Goal: Information Seeking & Learning: Check status

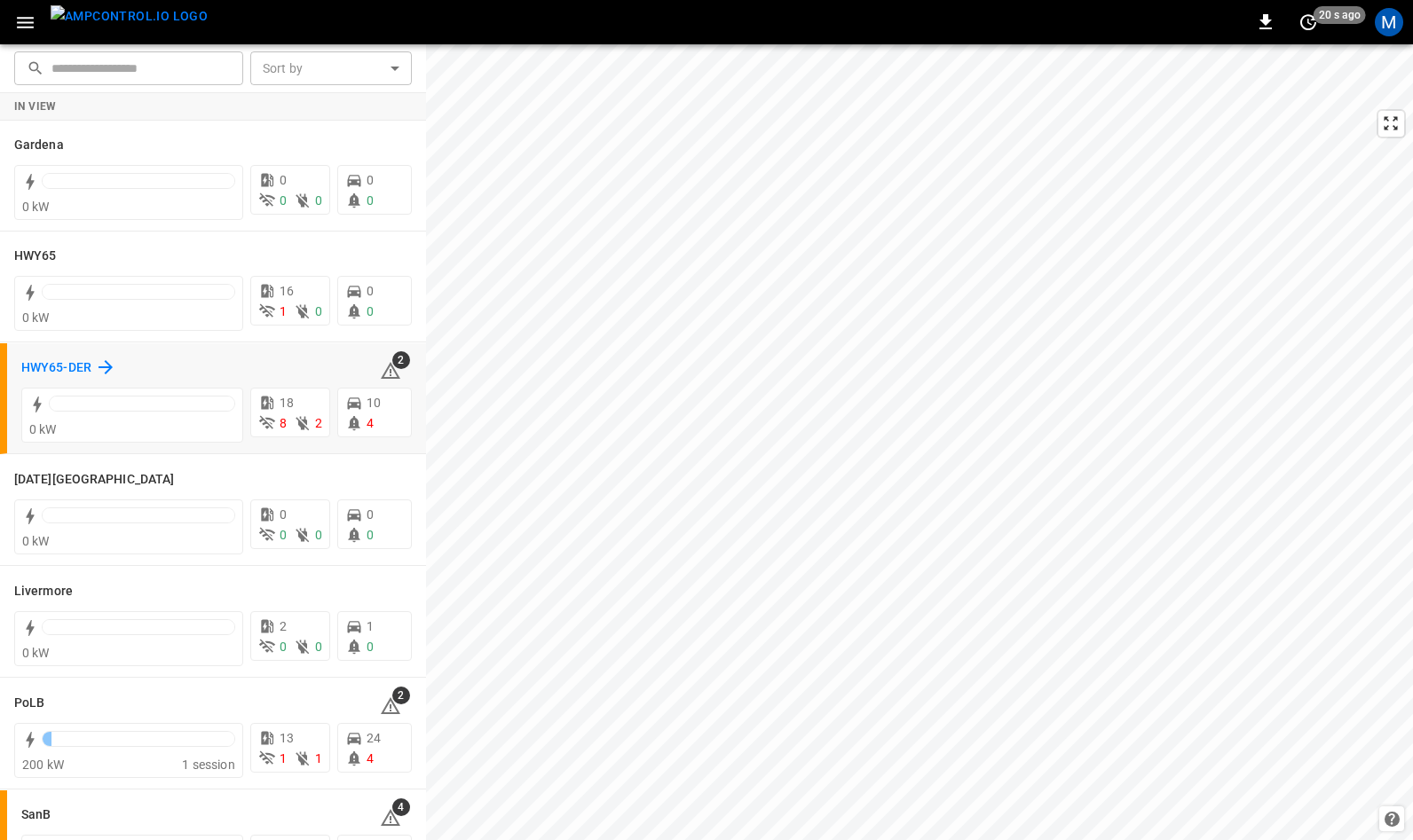
click at [67, 362] on h6 "HWY65-DER" at bounding box center [56, 368] width 70 height 19
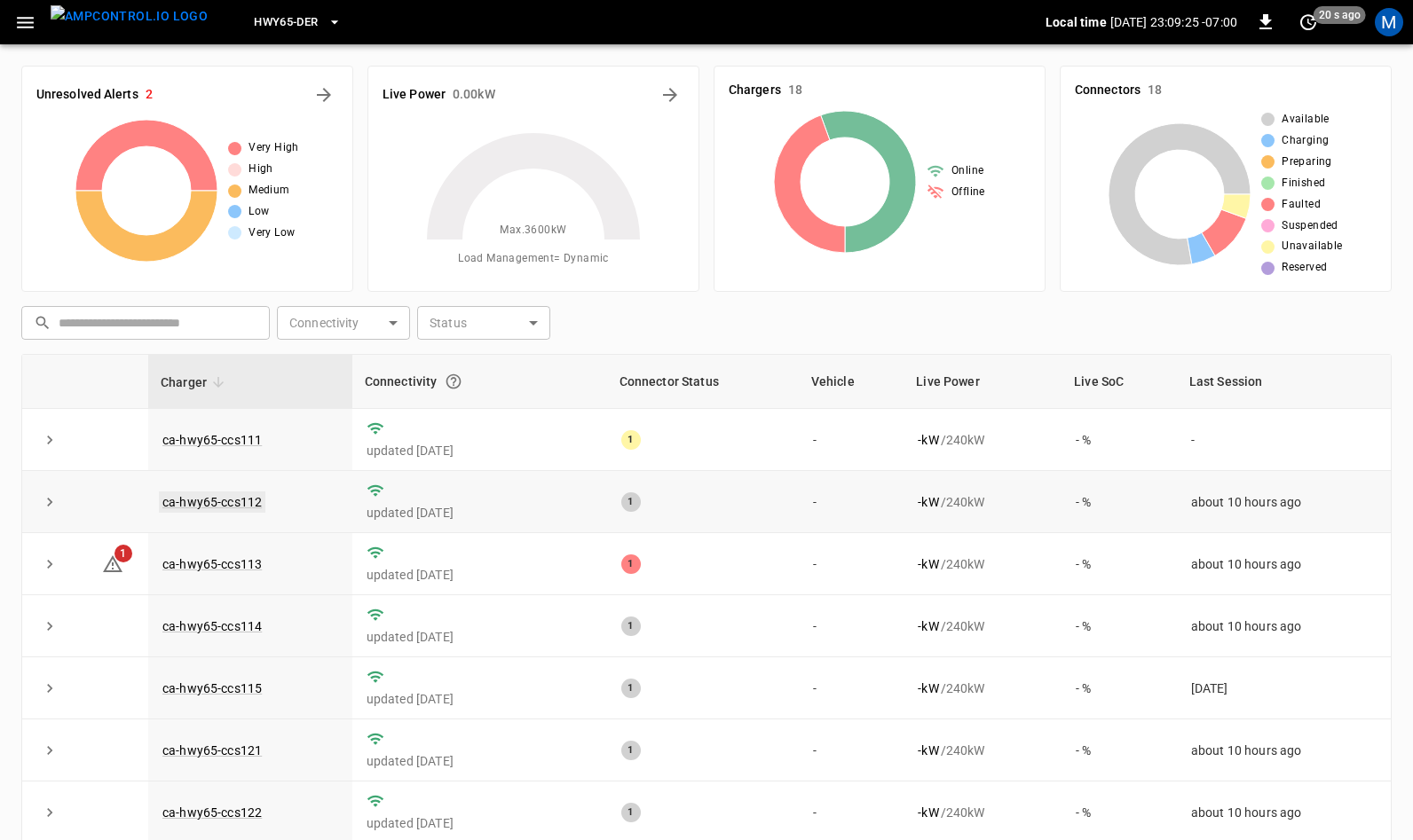
click at [216, 500] on link "ca-hwy65-ccs112" at bounding box center [212, 502] width 107 height 21
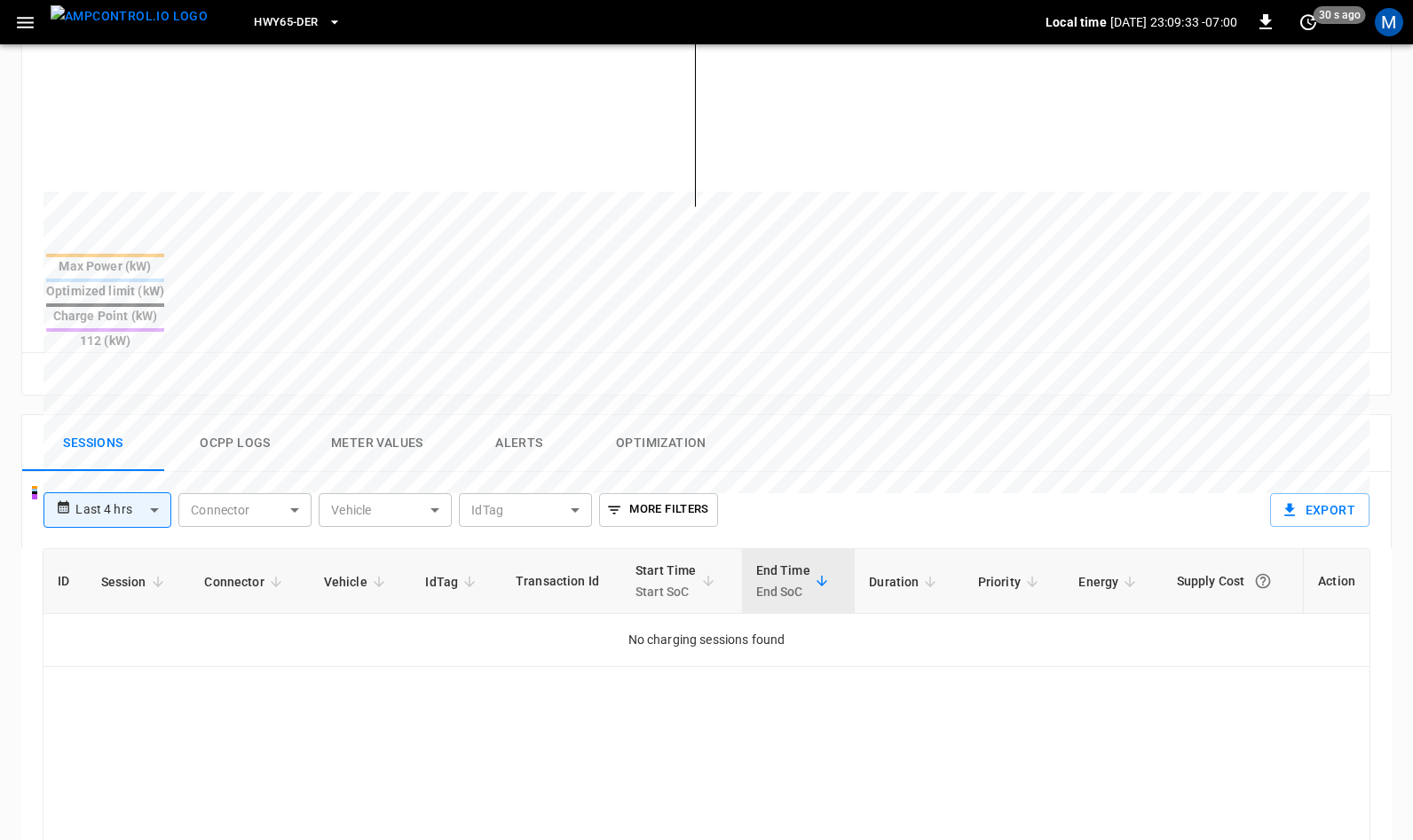
scroll to position [534, 0]
click at [233, 417] on button "Ocpp logs" at bounding box center [235, 445] width 142 height 57
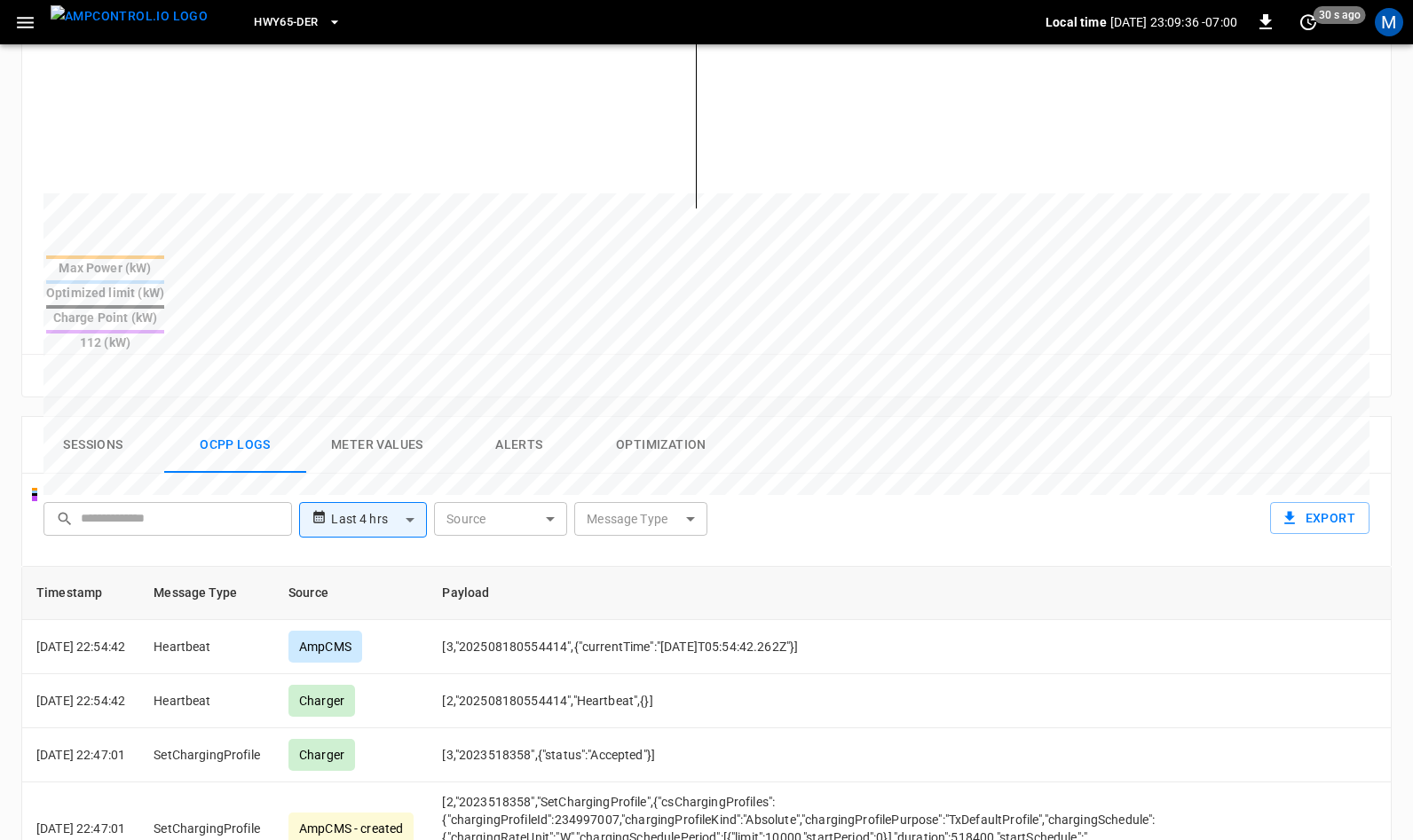
click at [107, 417] on button "Sessions" at bounding box center [93, 445] width 142 height 57
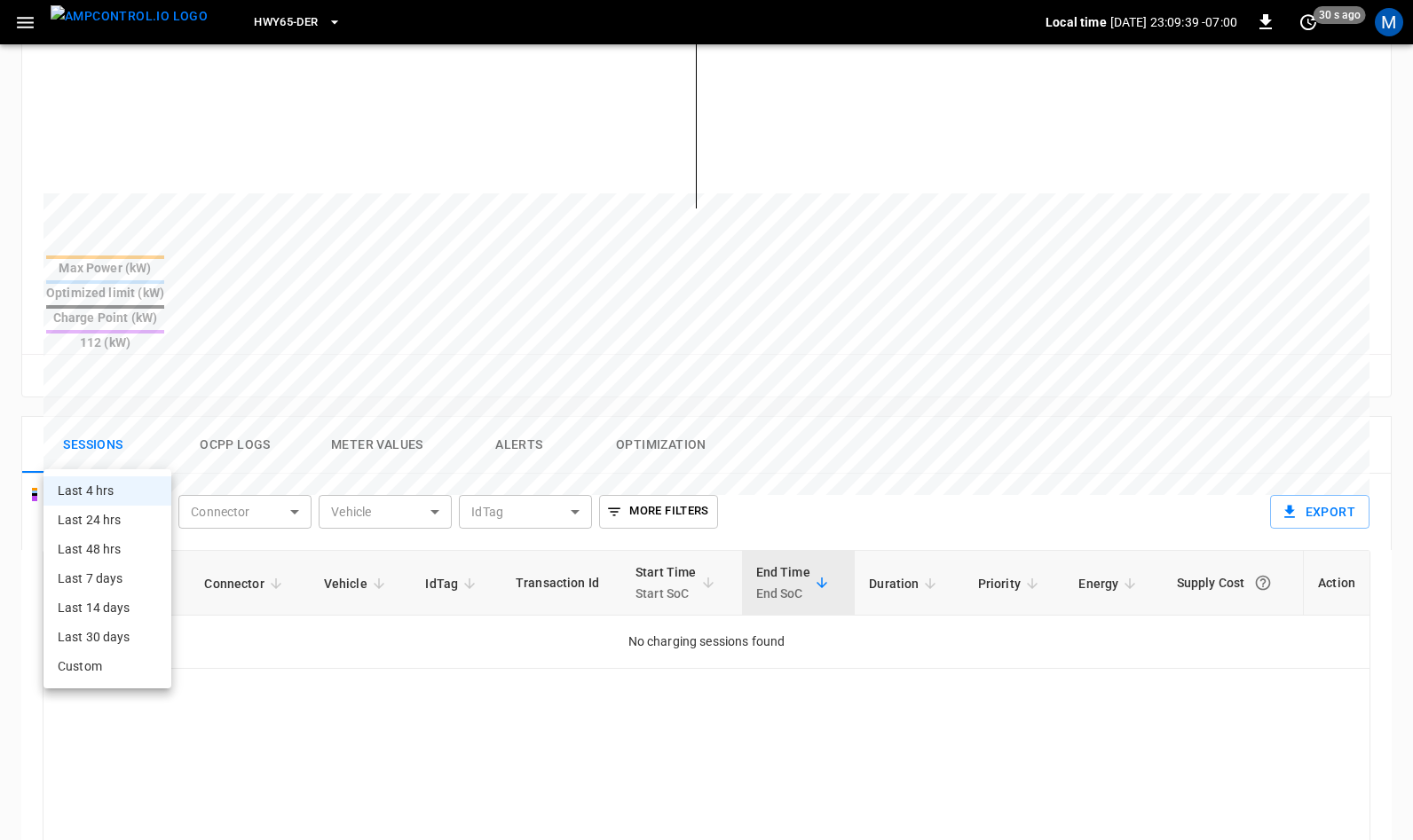
click at [160, 454] on body "**********" at bounding box center [706, 337] width 1413 height 1742
click at [135, 520] on li "Last 24 hrs" at bounding box center [107, 521] width 128 height 29
type input "**********"
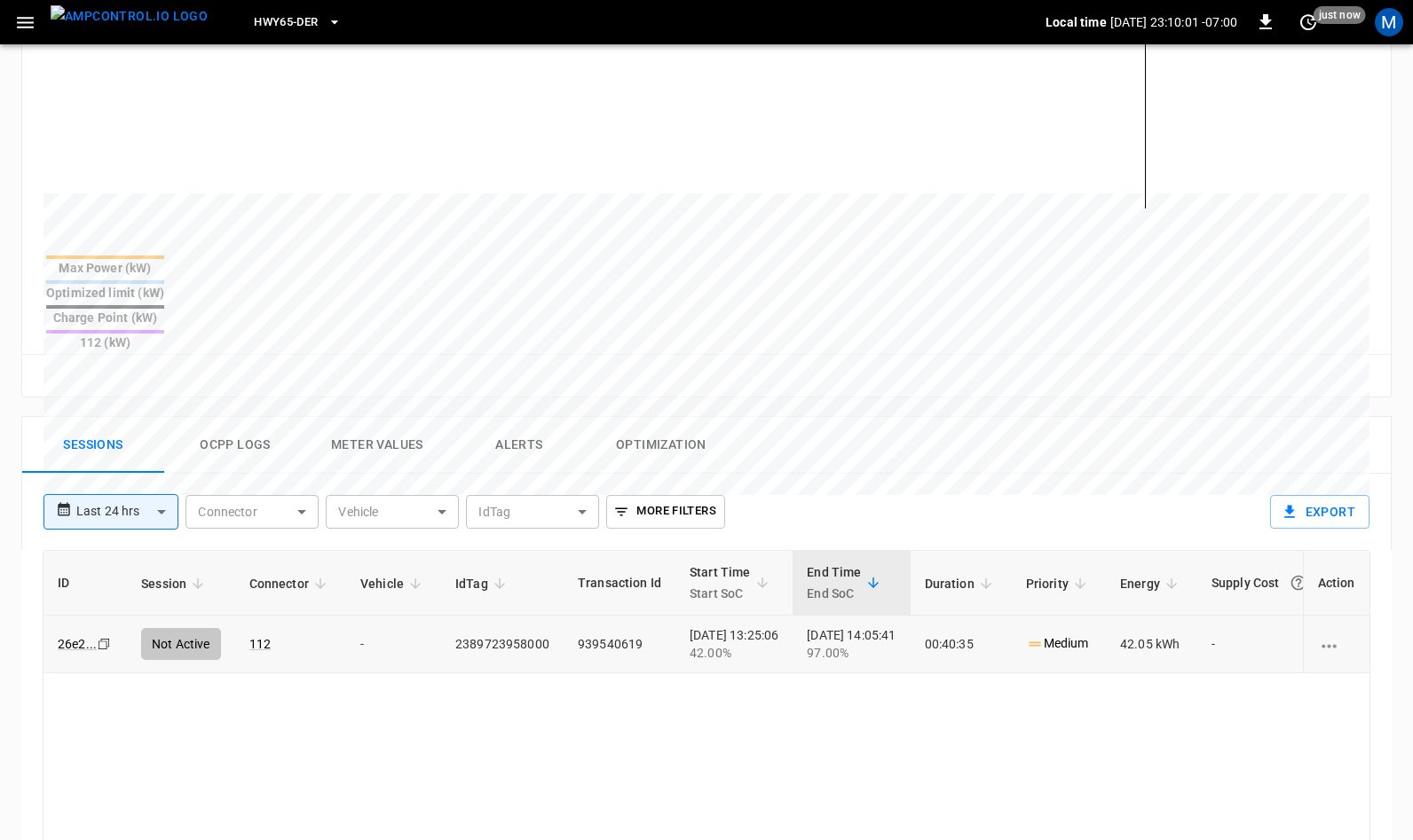
click at [104, 637] on icon "Copy" at bounding box center [103, 644] width 14 height 14
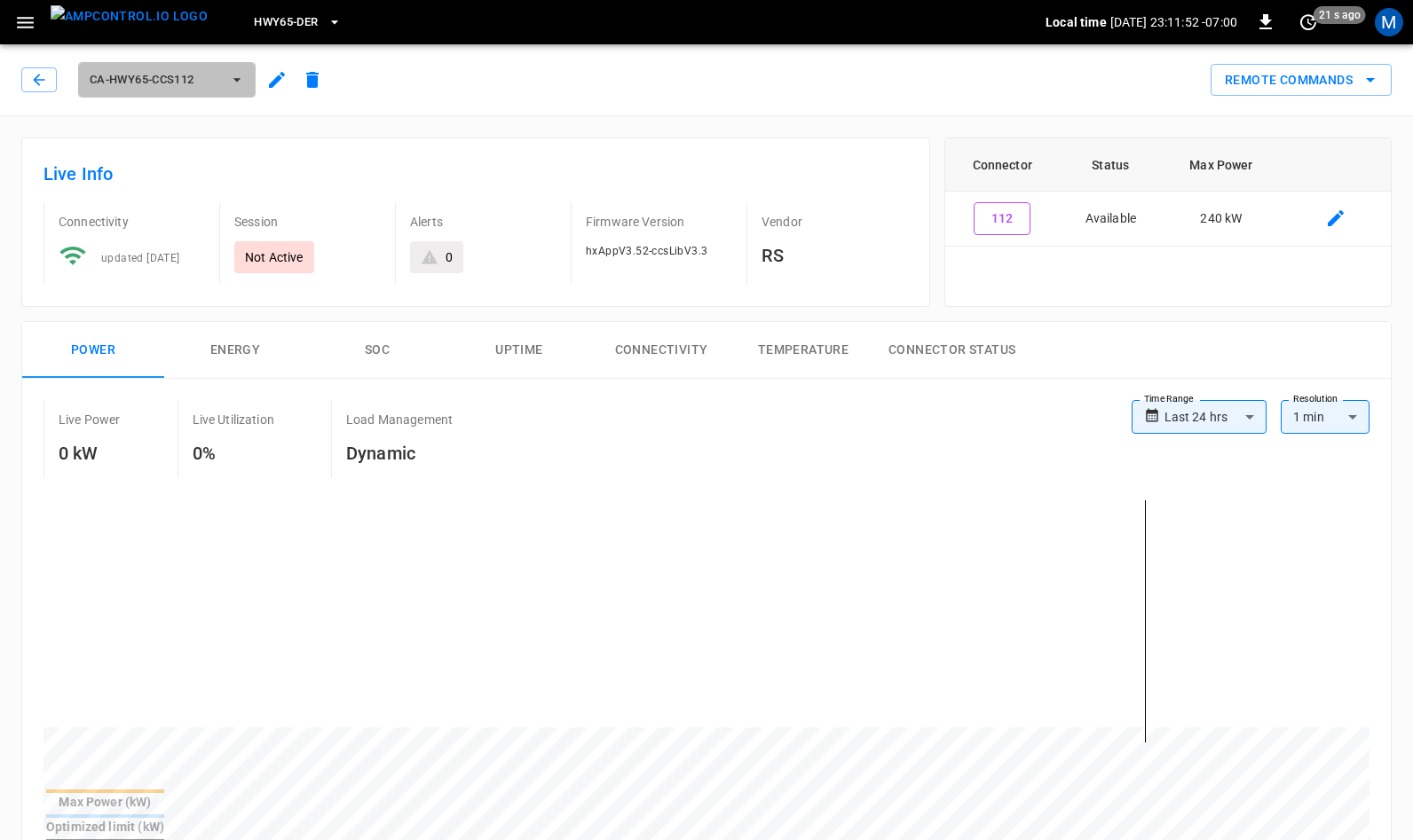
click at [187, 77] on span "ca-hwy65-ccs112" at bounding box center [155, 80] width 131 height 20
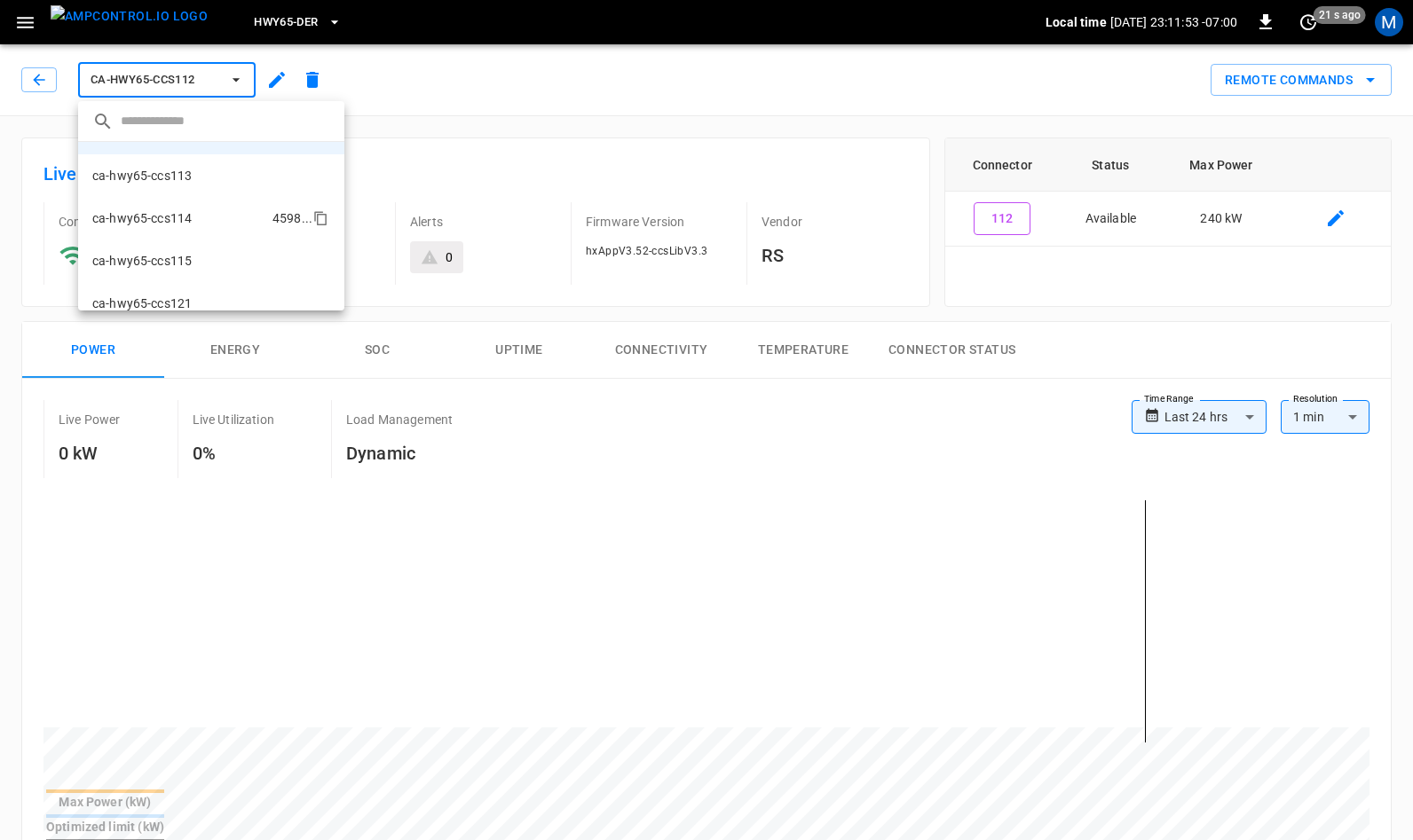
scroll to position [112, 0]
click at [164, 223] on p "ca-hwy65-ccs115" at bounding box center [142, 221] width 99 height 17
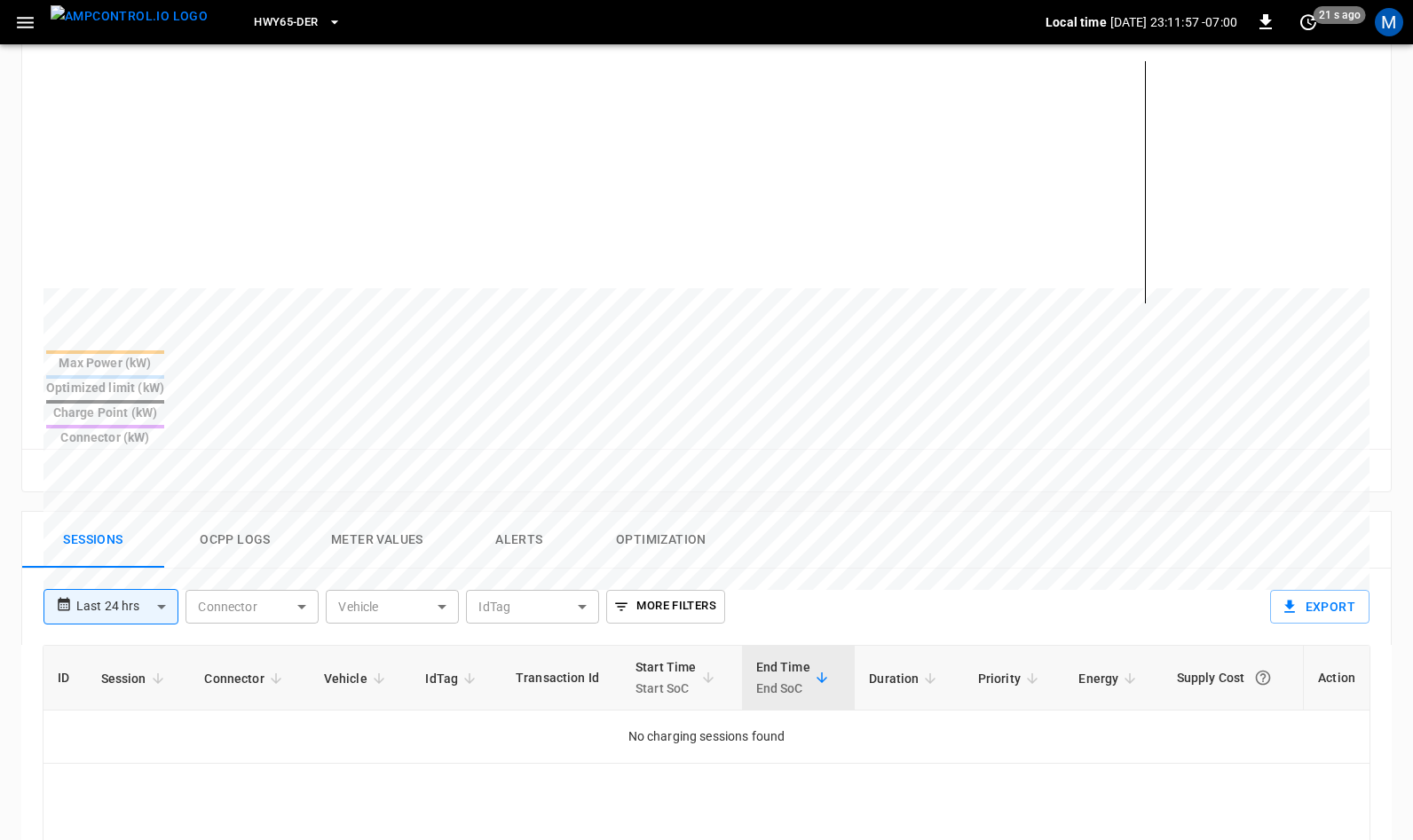
scroll to position [516, 0]
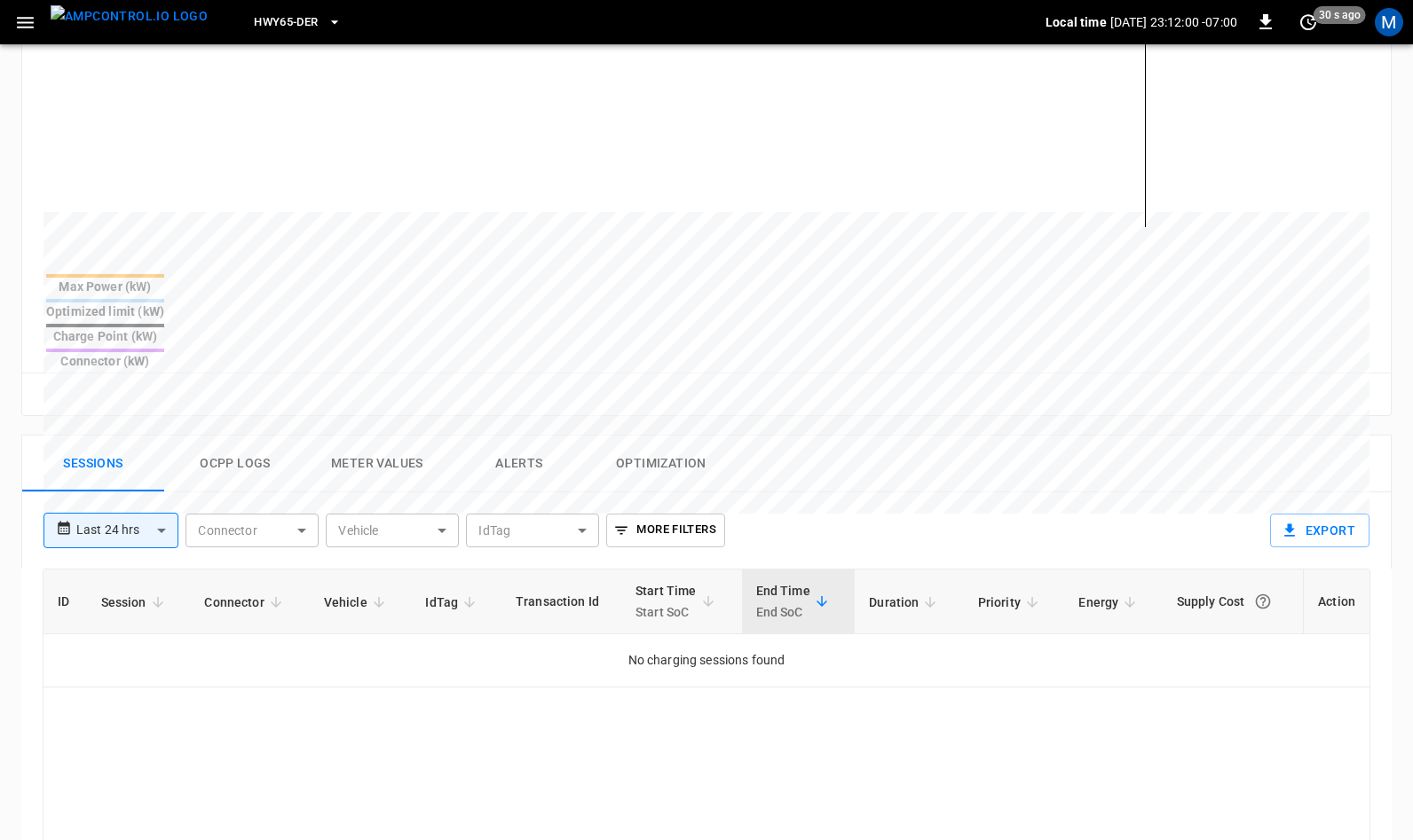
click at [153, 472] on body "**********" at bounding box center [706, 355] width 1413 height 1742
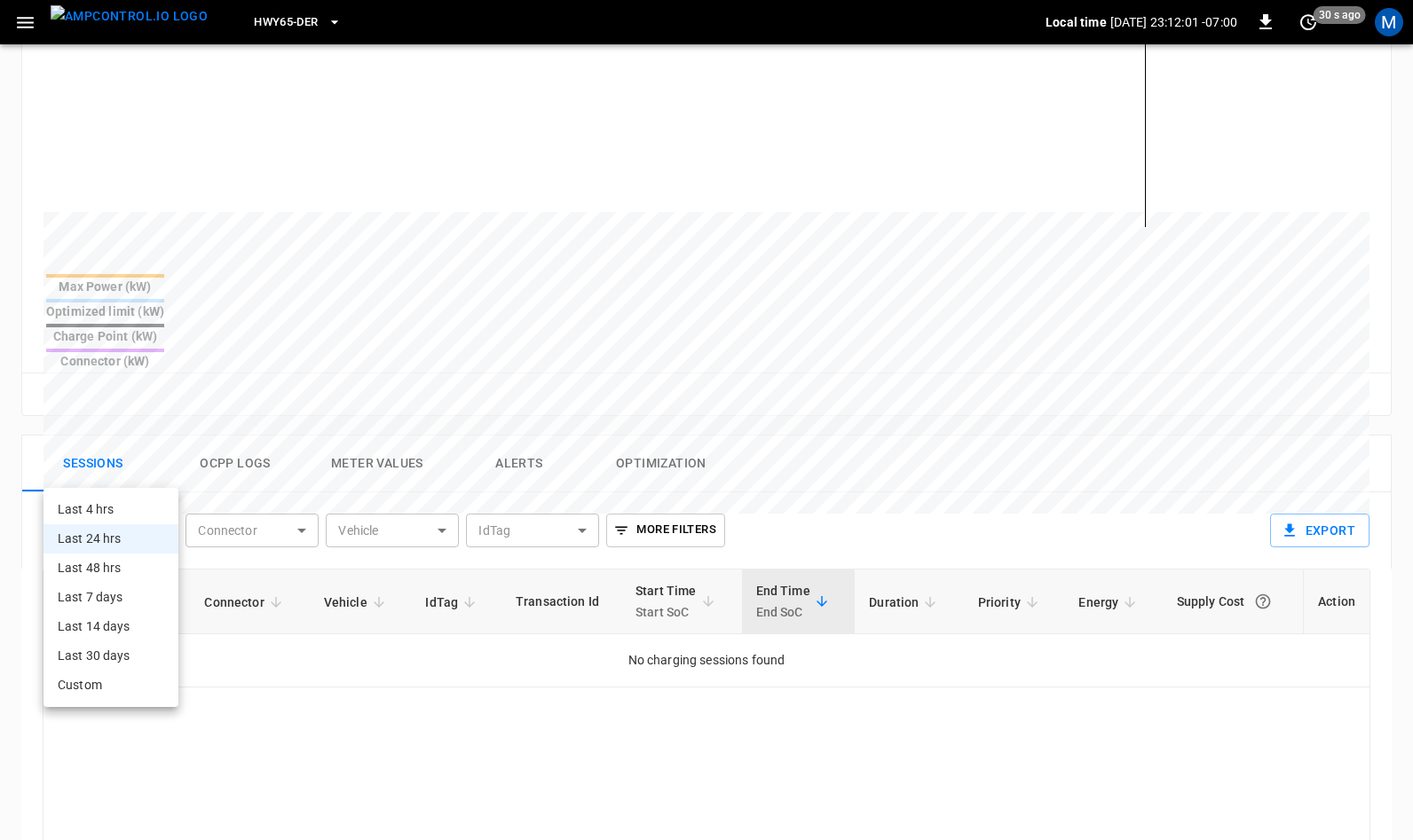
click at [124, 510] on li "Last 4 hrs" at bounding box center [110, 510] width 135 height 29
type input "**********"
click at [151, 467] on body "**********" at bounding box center [706, 355] width 1413 height 1742
click at [118, 535] on li "Last 24 hrs" at bounding box center [107, 539] width 128 height 29
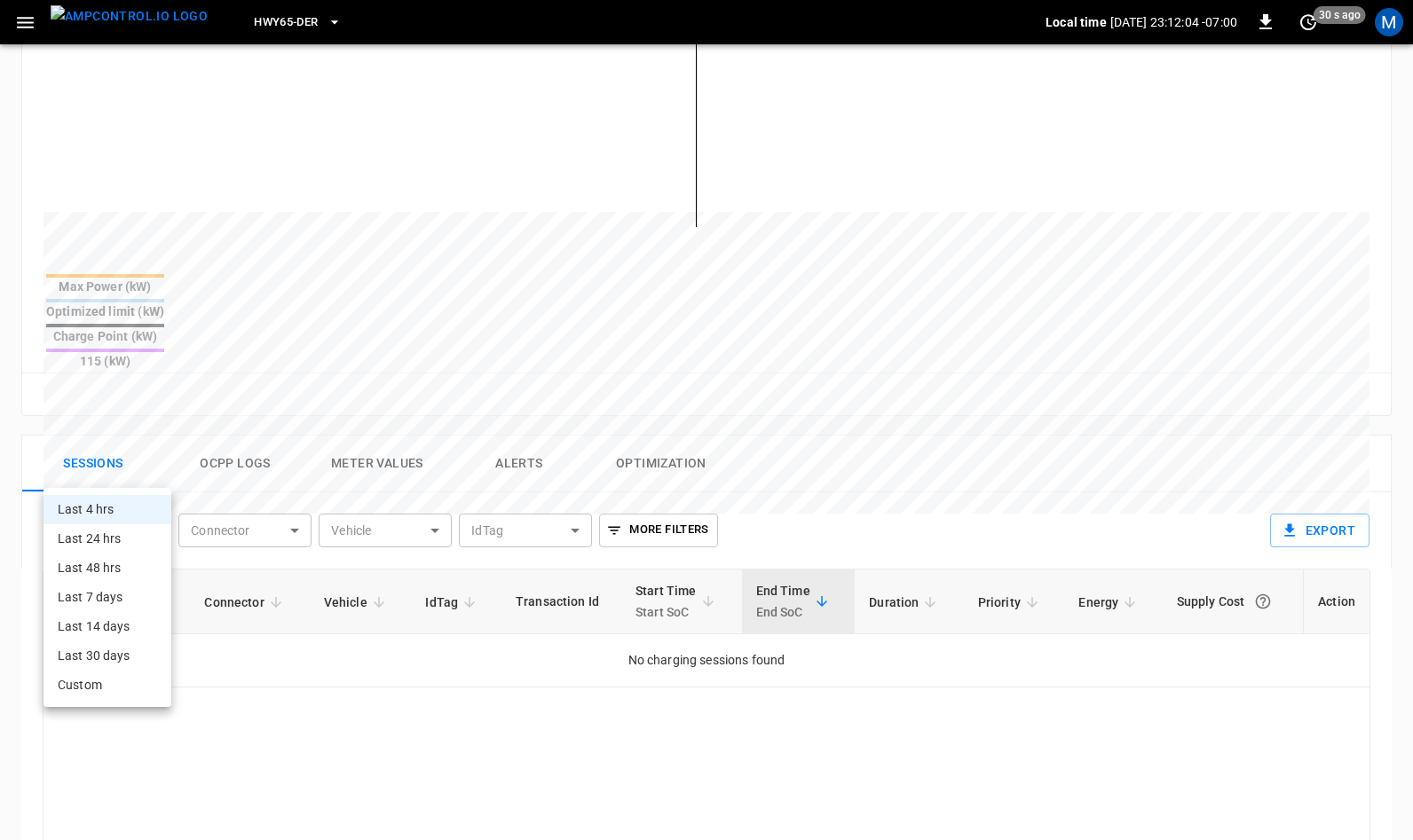
type input "**********"
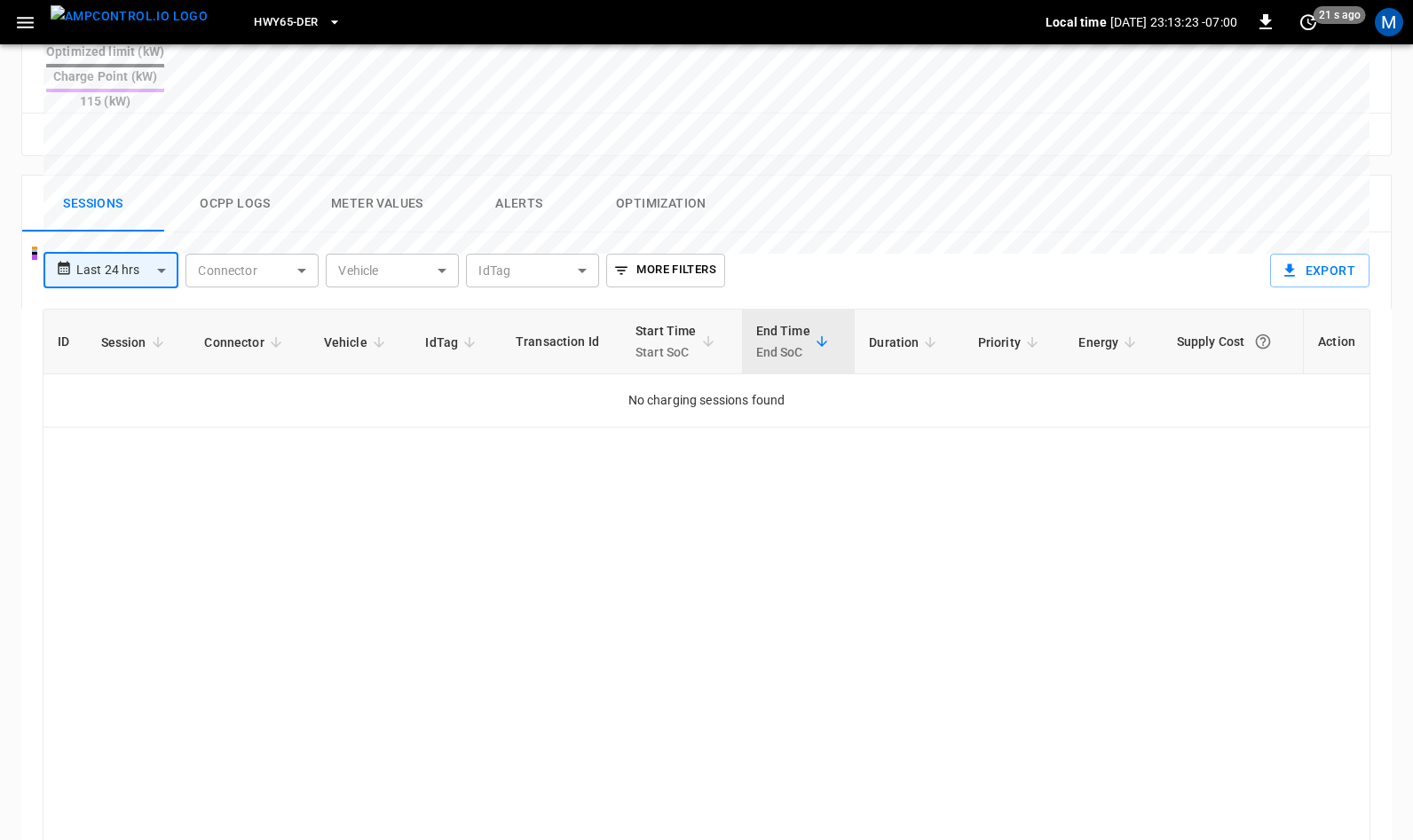
scroll to position [794, 0]
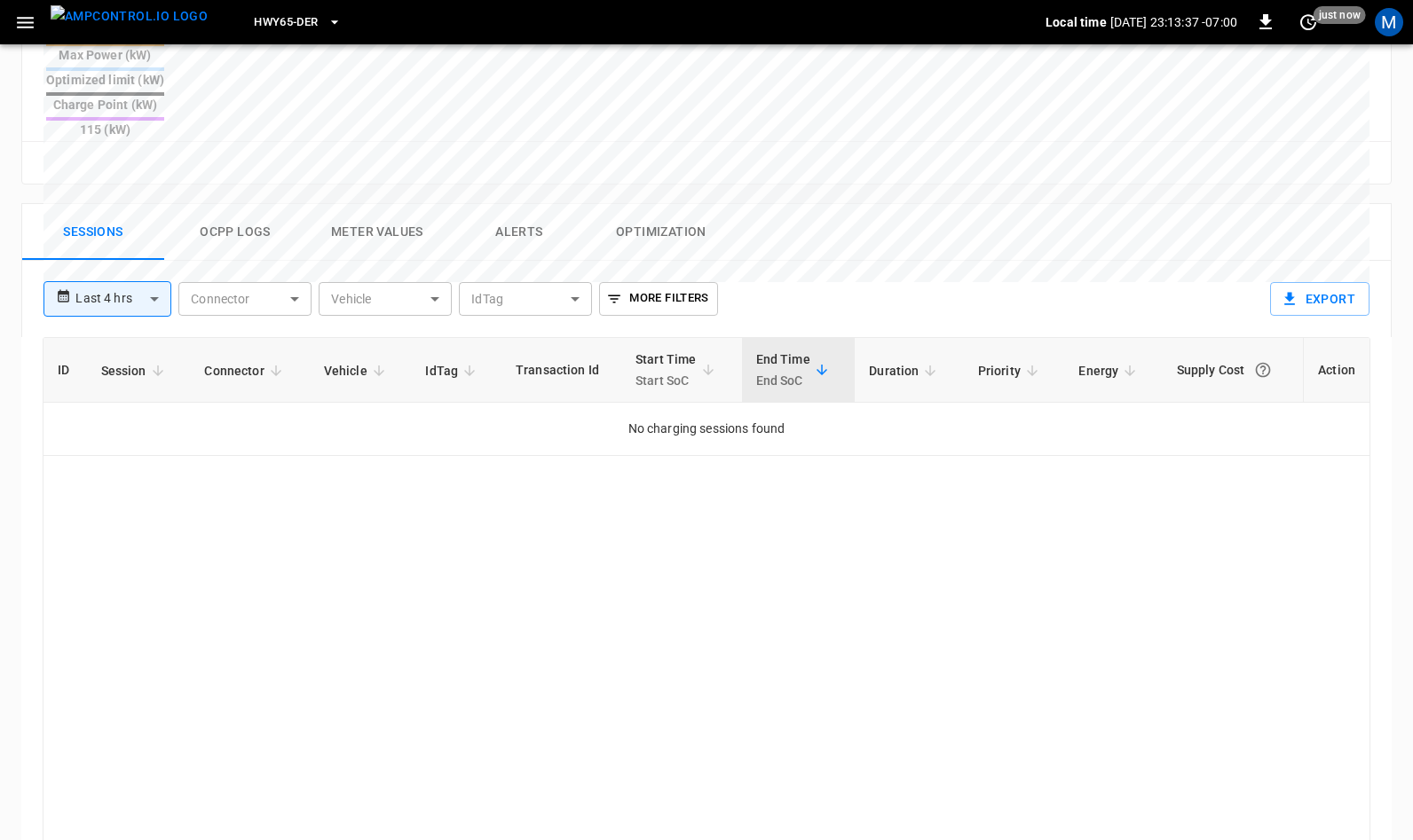
scroll to position [750, 0]
click at [149, 238] on body "**********" at bounding box center [706, 121] width 1413 height 1742
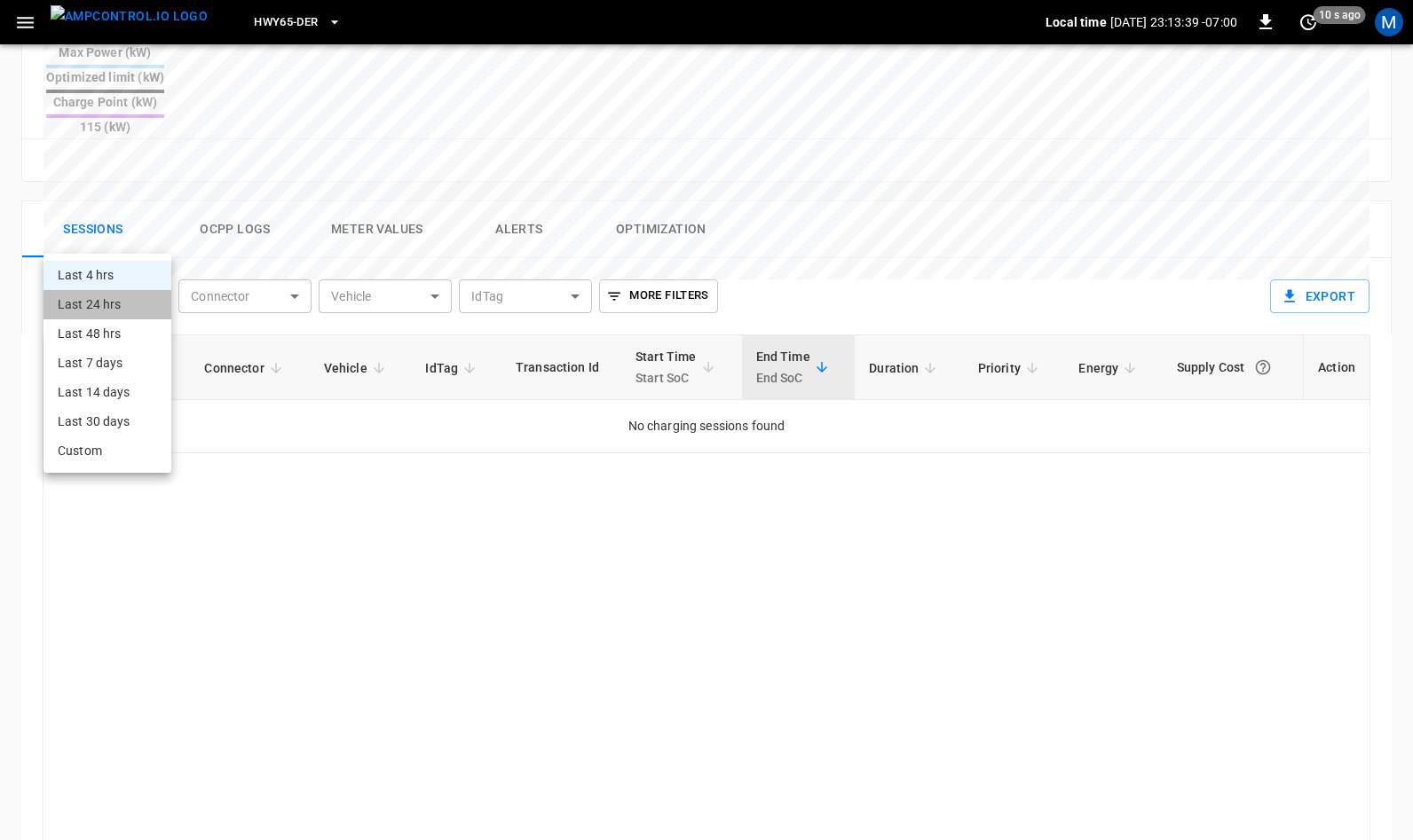
click at [132, 307] on li "Last 24 hrs" at bounding box center [107, 305] width 128 height 29
type input "**********"
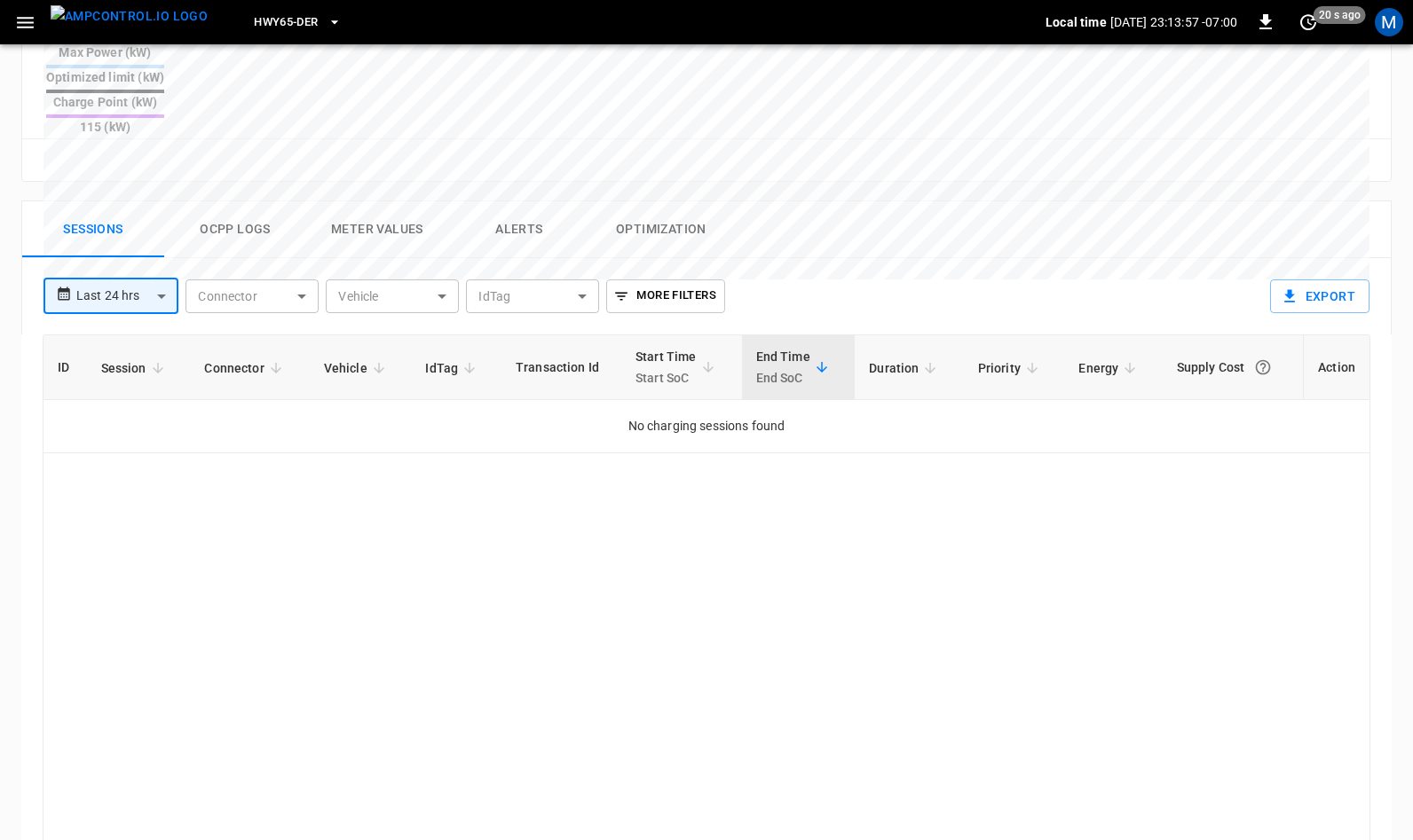
click at [29, 17] on icon "button" at bounding box center [25, 22] width 17 height 12
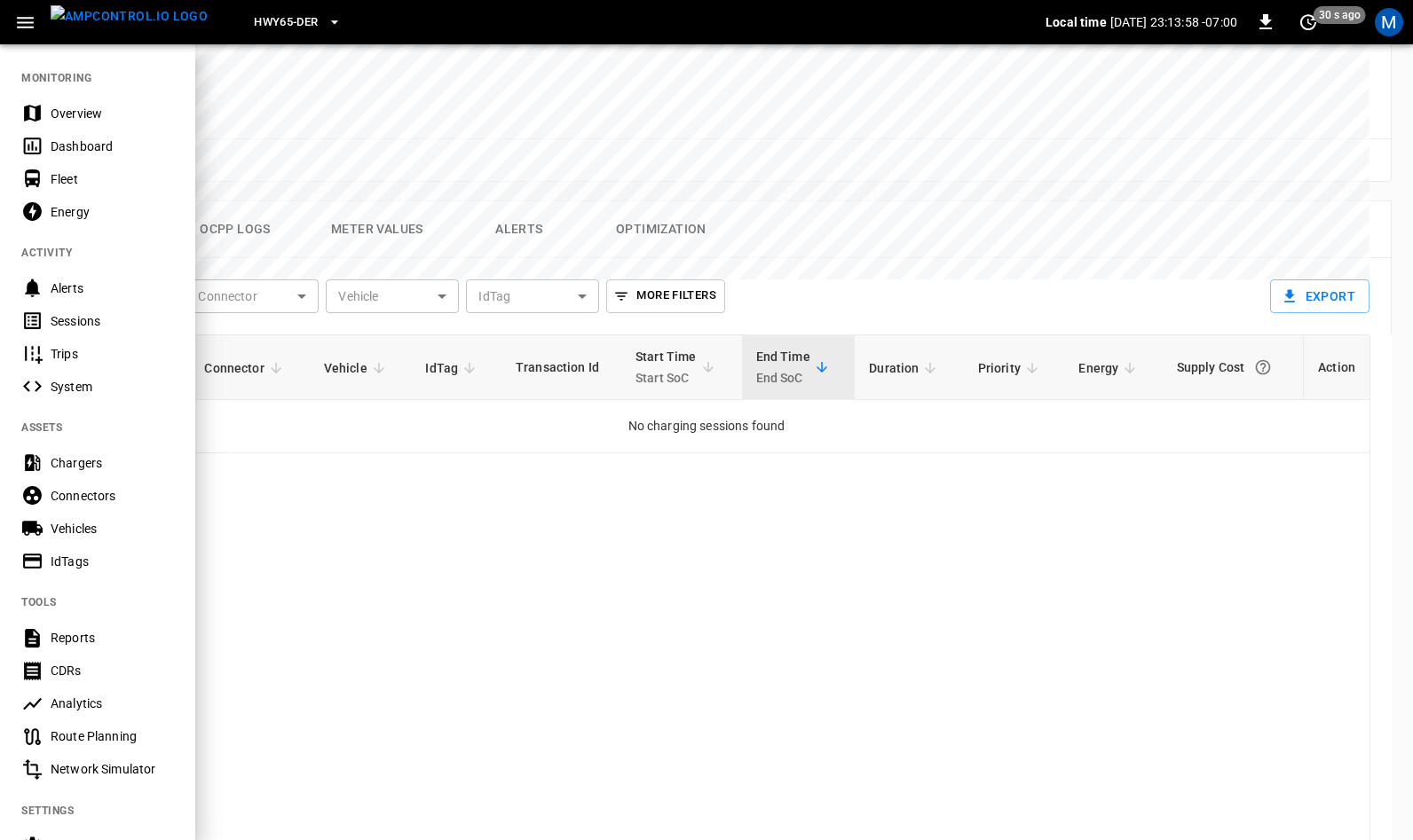
click at [84, 313] on div "Sessions" at bounding box center [112, 320] width 123 height 17
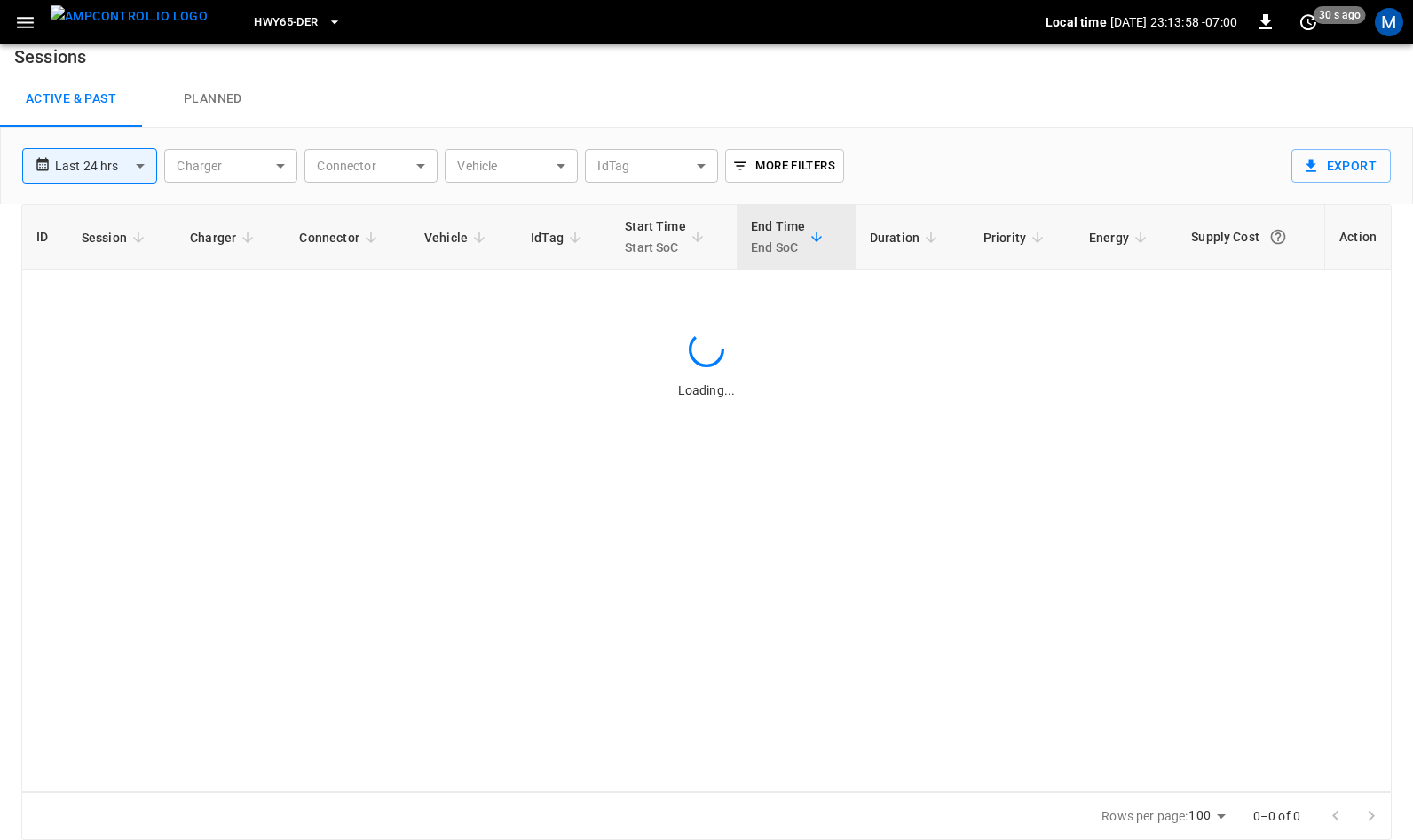
scroll to position [16, 0]
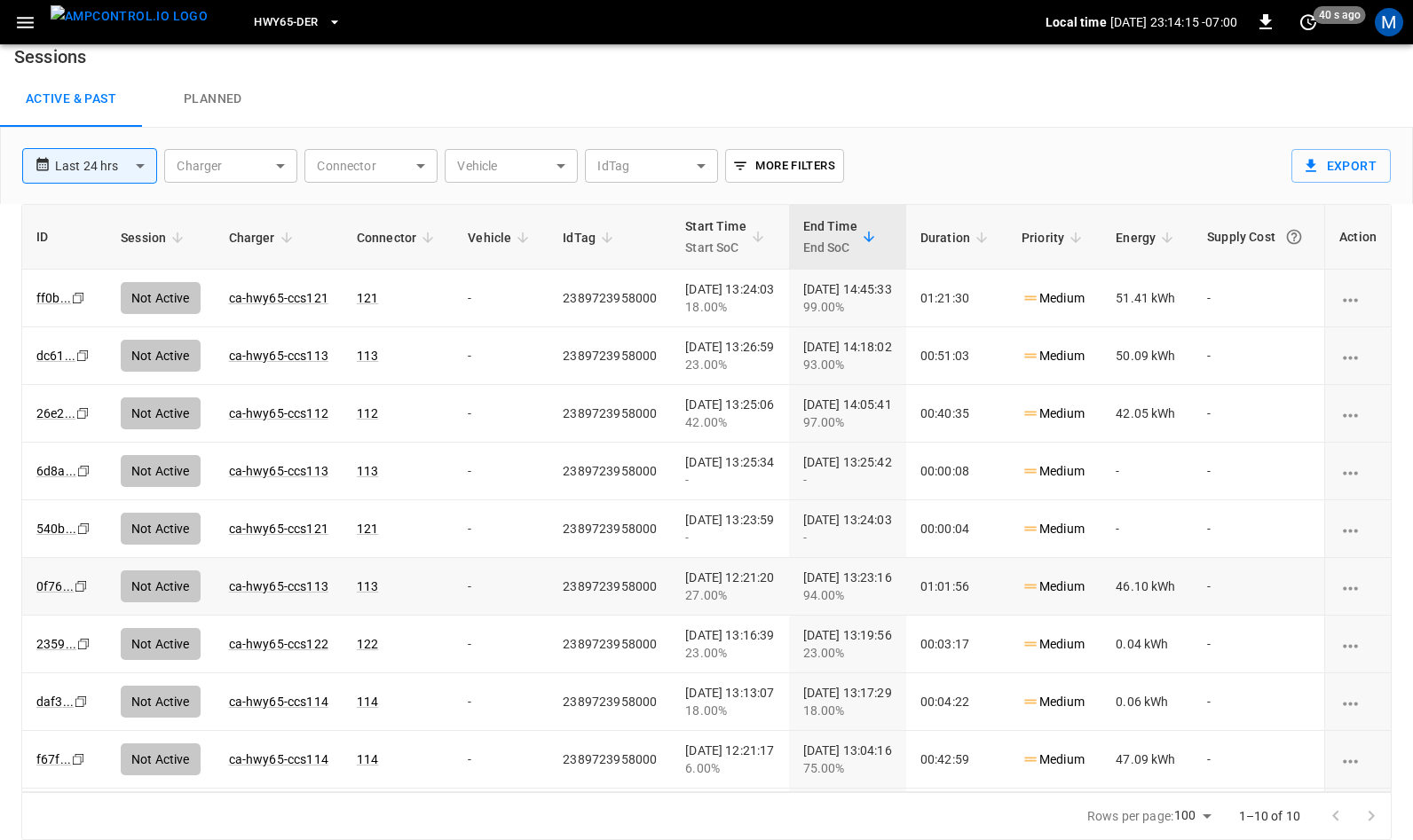
click at [81, 306] on icon "Copy" at bounding box center [77, 297] width 14 height 14
drag, startPoint x: 85, startPoint y: 412, endPoint x: 93, endPoint y: 269, distance: 143.2
click at [85, 306] on icon "Copy" at bounding box center [77, 297] width 14 height 14
click at [59, 409] on link "26e2 ..." at bounding box center [56, 413] width 46 height 21
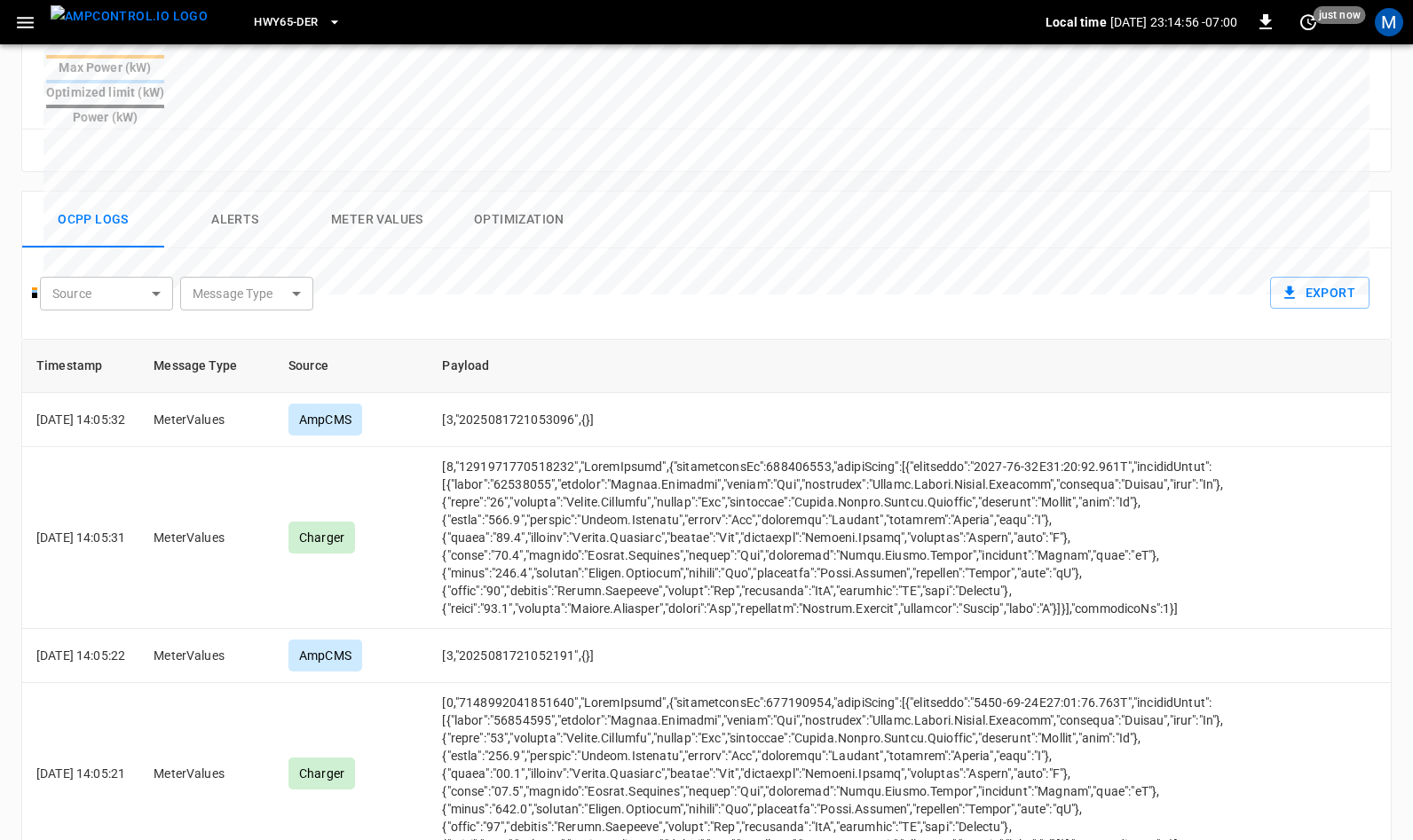
scroll to position [586, 0]
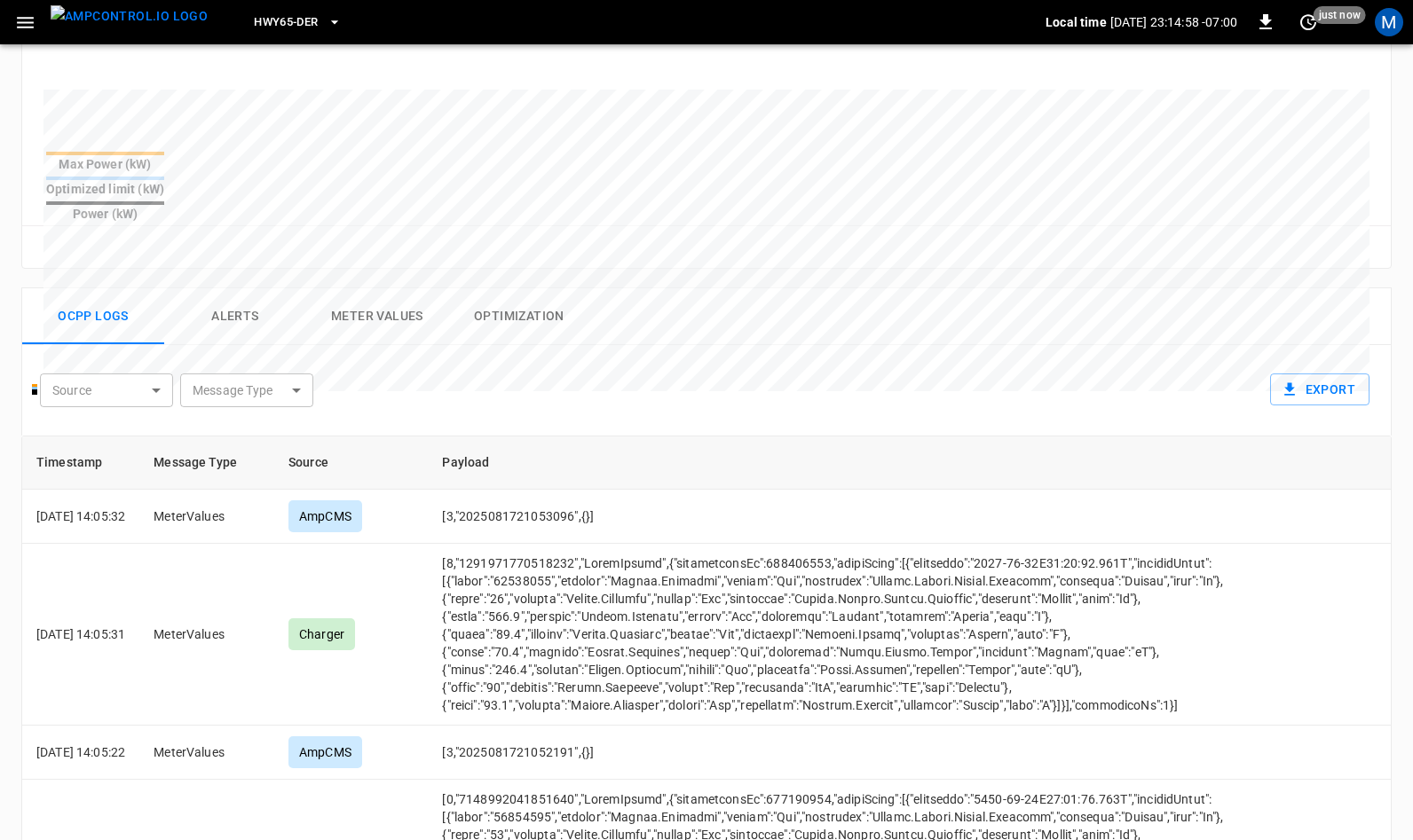
click at [253, 288] on button "Alerts" at bounding box center [235, 317] width 142 height 57
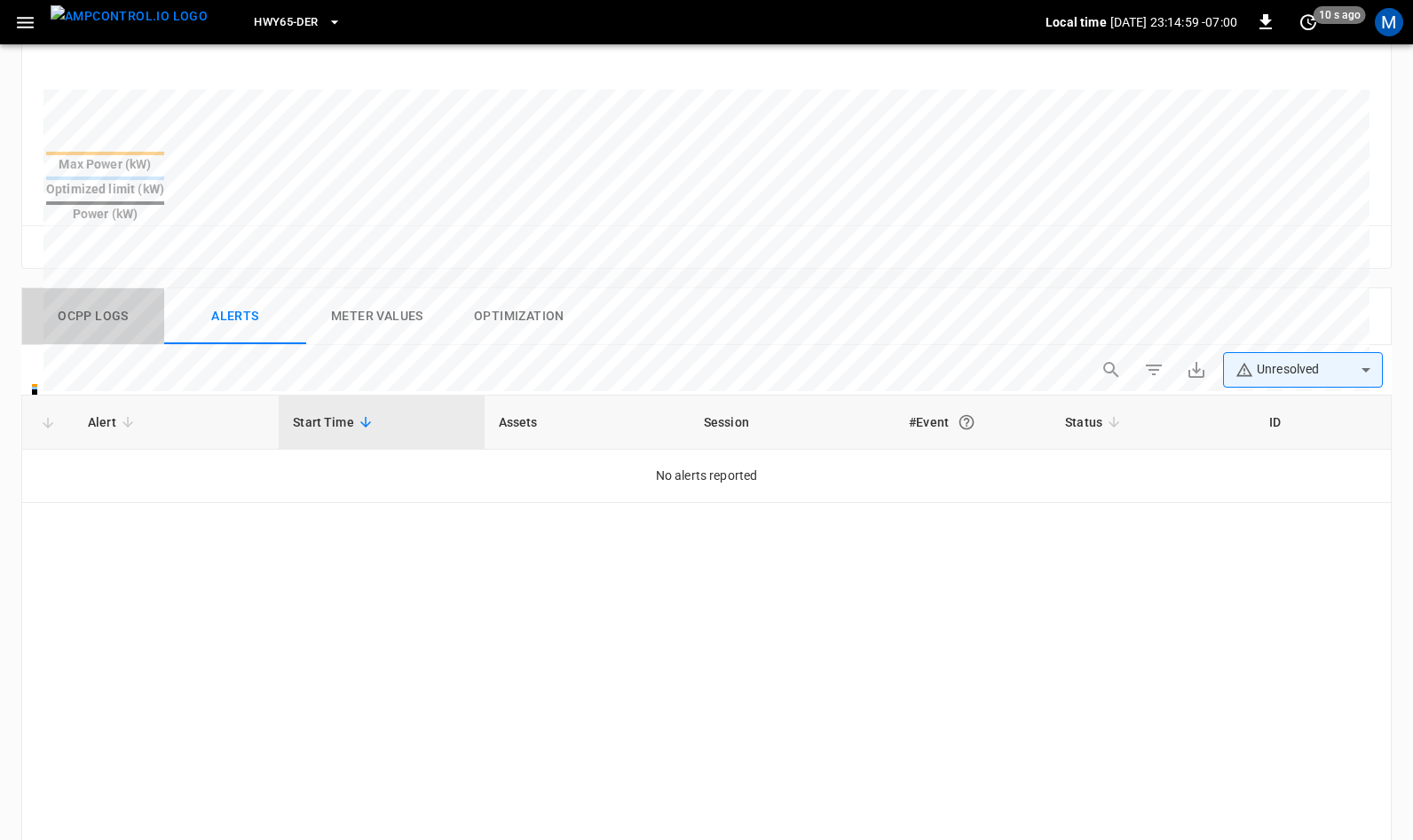
click at [99, 288] on button "Ocpp logs" at bounding box center [93, 317] width 142 height 57
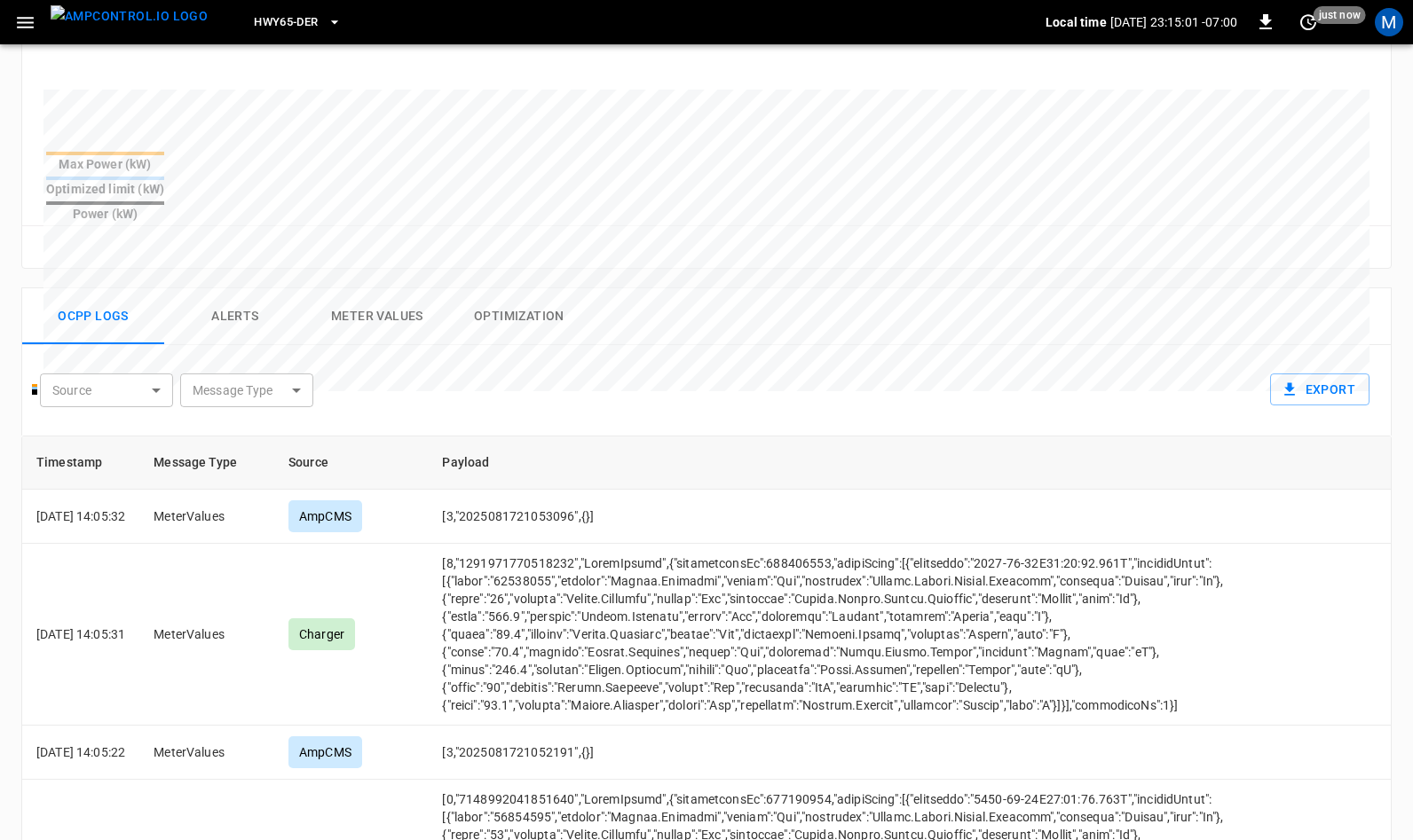
click at [230, 288] on button "Alerts" at bounding box center [235, 317] width 142 height 57
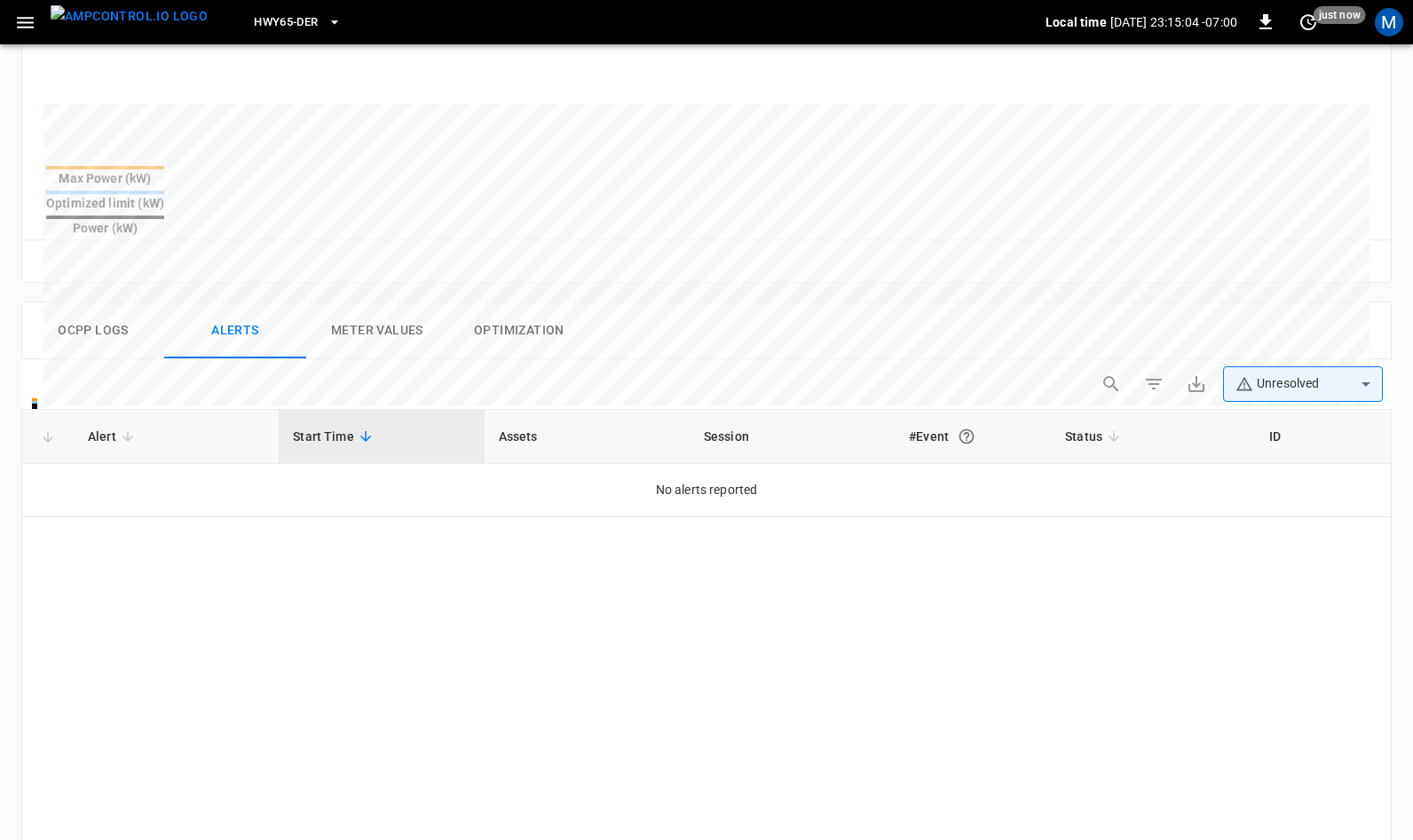
scroll to position [573, 0]
click at [91, 302] on button "Ocpp logs" at bounding box center [93, 330] width 142 height 57
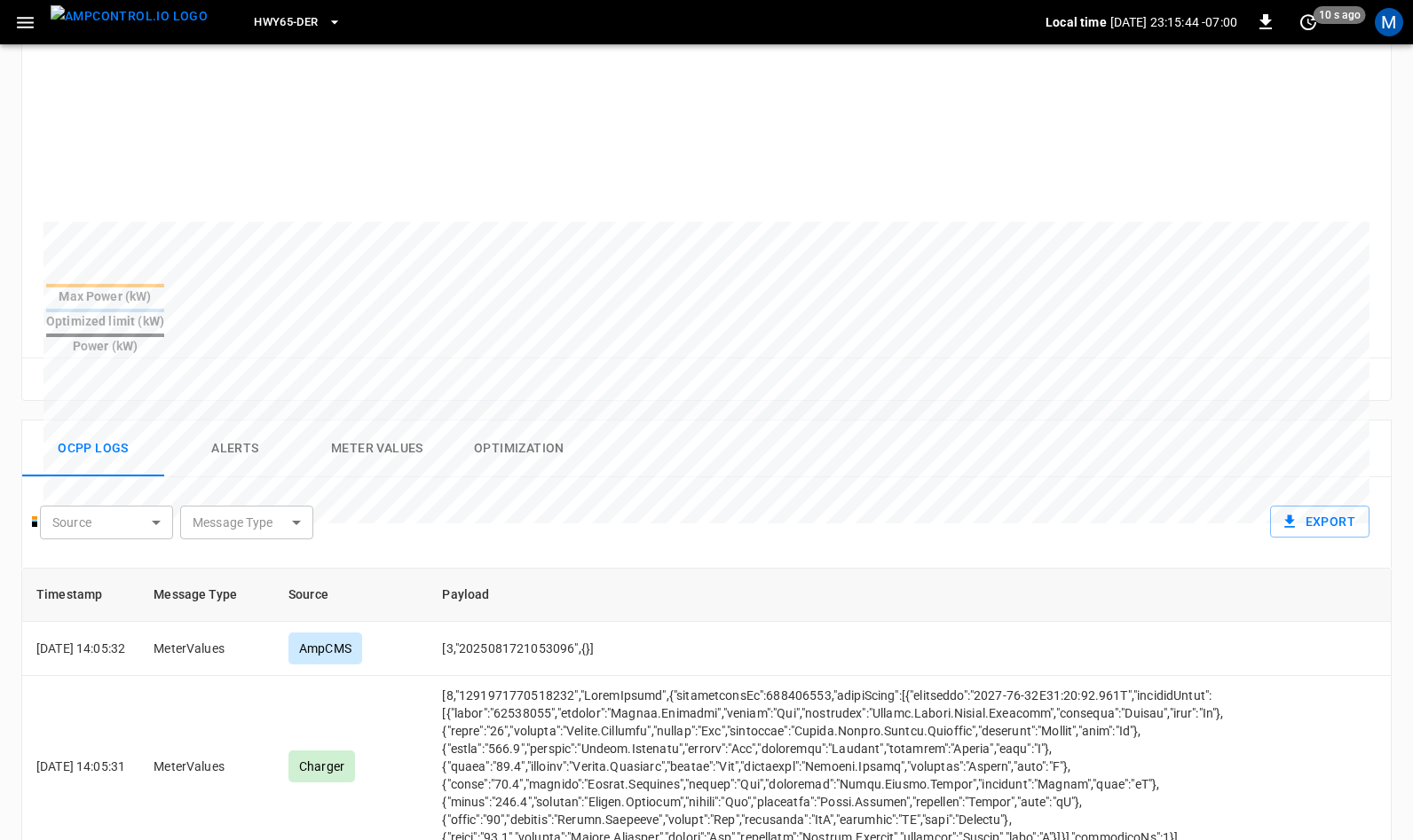
scroll to position [0, 0]
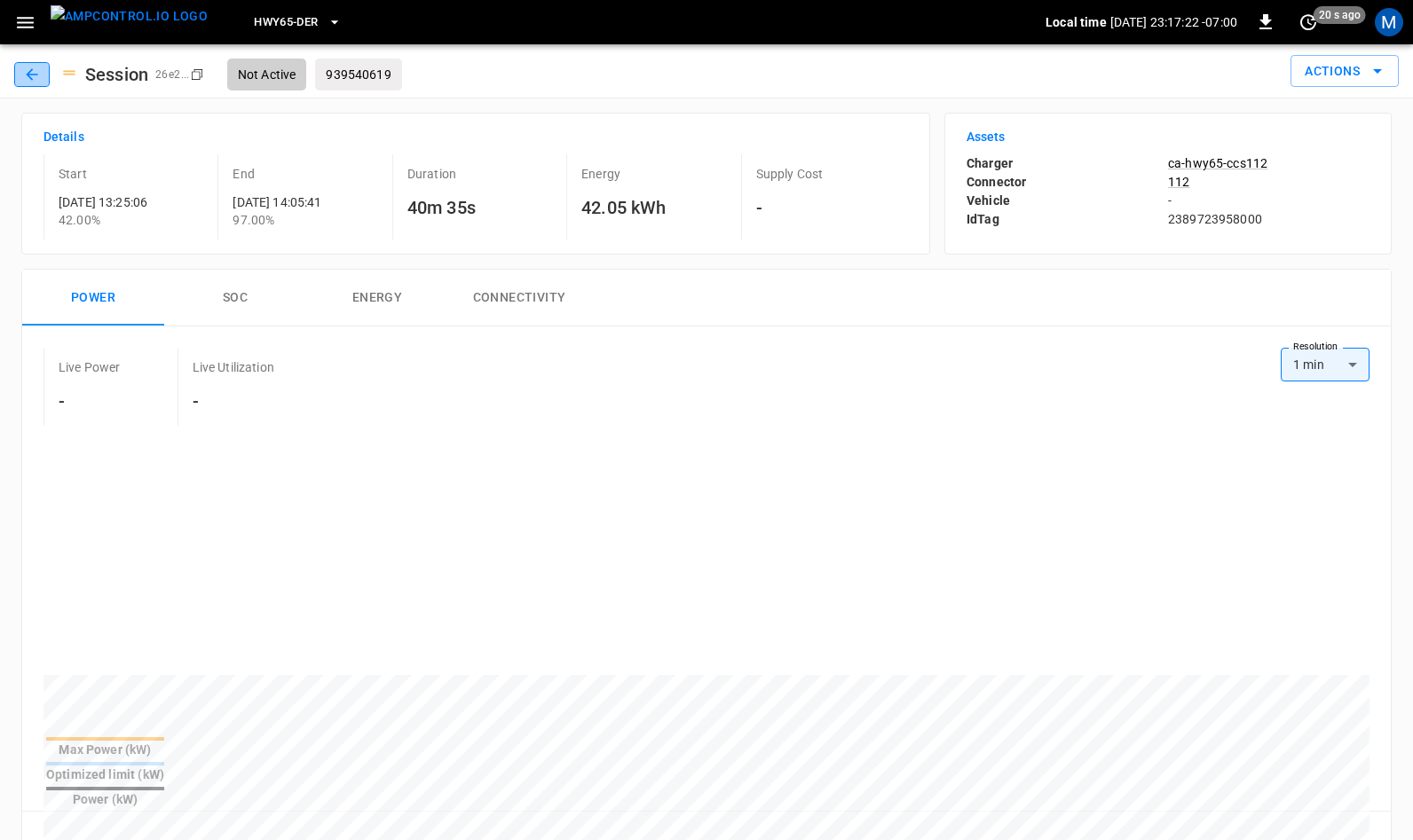
click at [31, 71] on icon "button" at bounding box center [31, 74] width 17 height 17
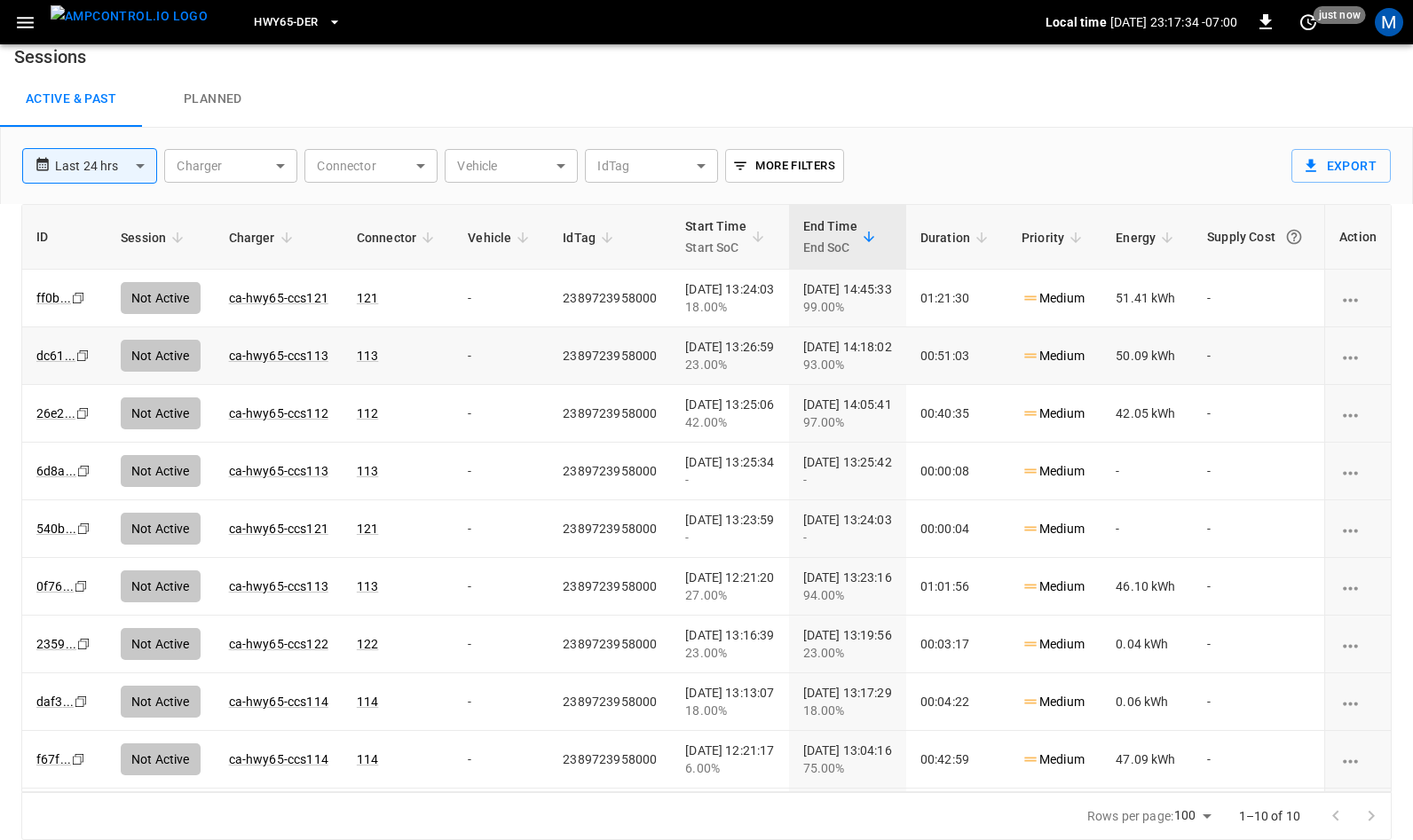
click at [84, 306] on icon "Copy" at bounding box center [77, 297] width 14 height 14
click at [75, 298] on icon "Copy" at bounding box center [77, 297] width 14 height 14
click at [80, 306] on icon "Copy" at bounding box center [77, 297] width 14 height 14
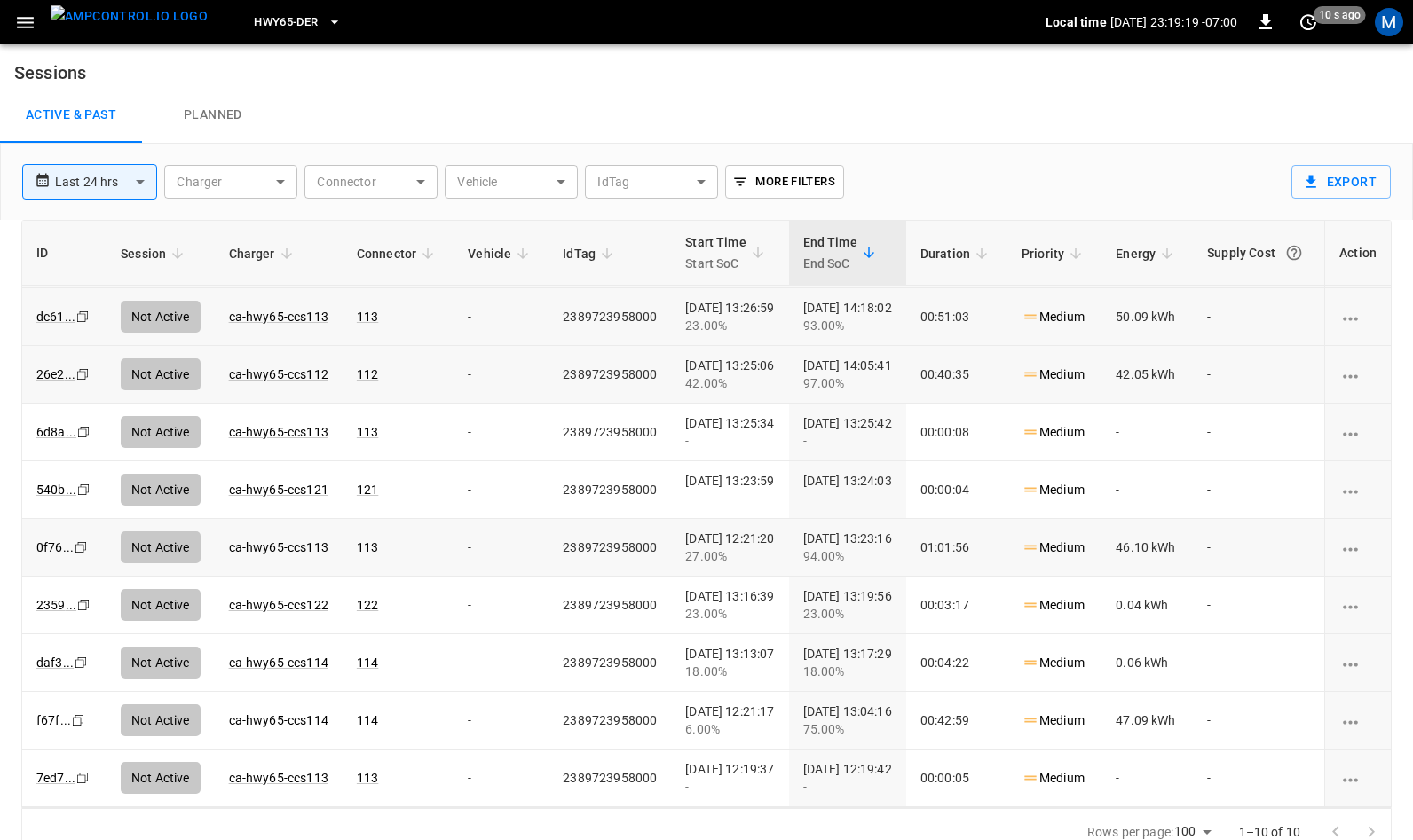
scroll to position [0, 0]
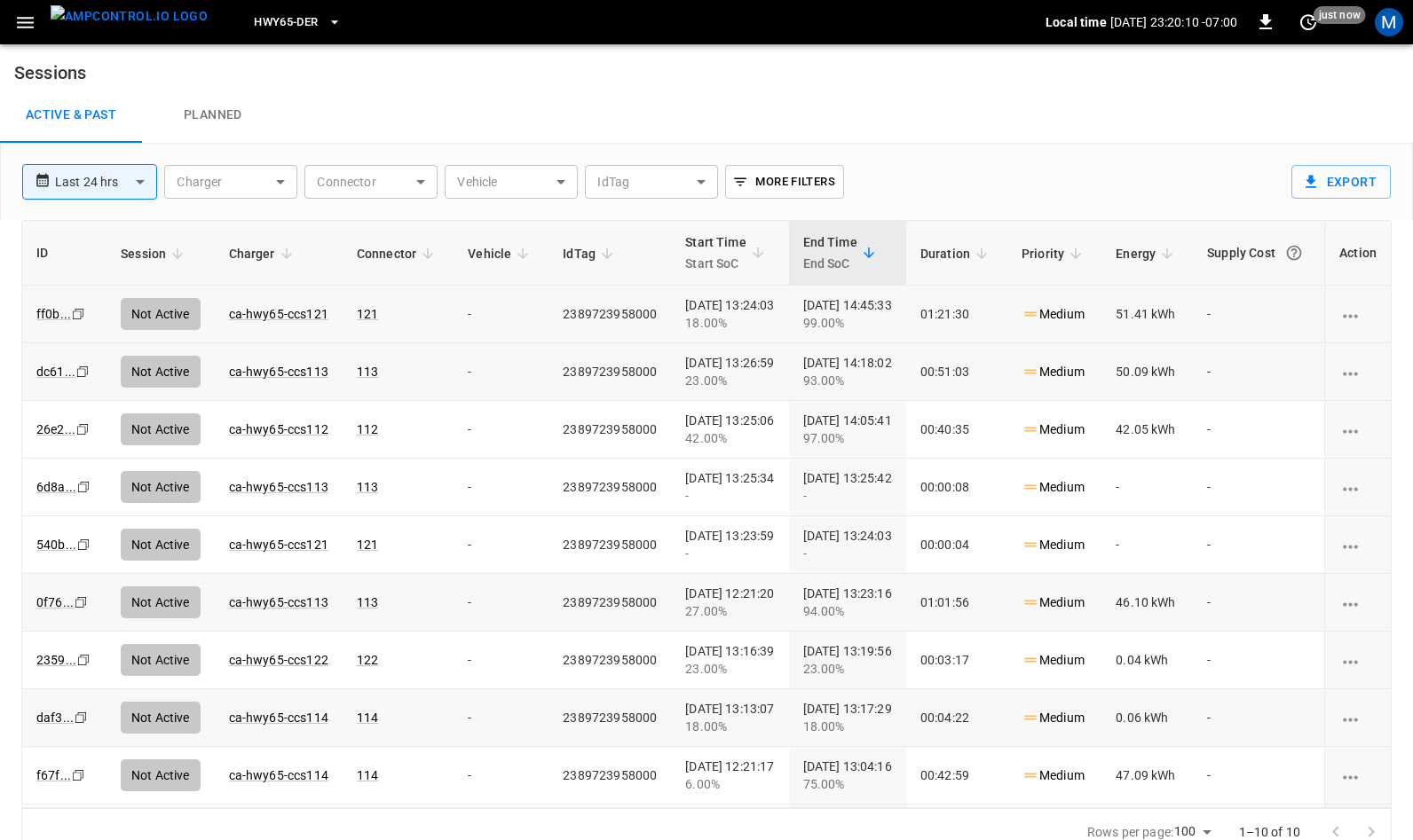
click at [80, 321] on icon "Copy" at bounding box center [77, 313] width 14 height 14
click at [269, 16] on span "HWY65-DER" at bounding box center [286, 23] width 64 height 20
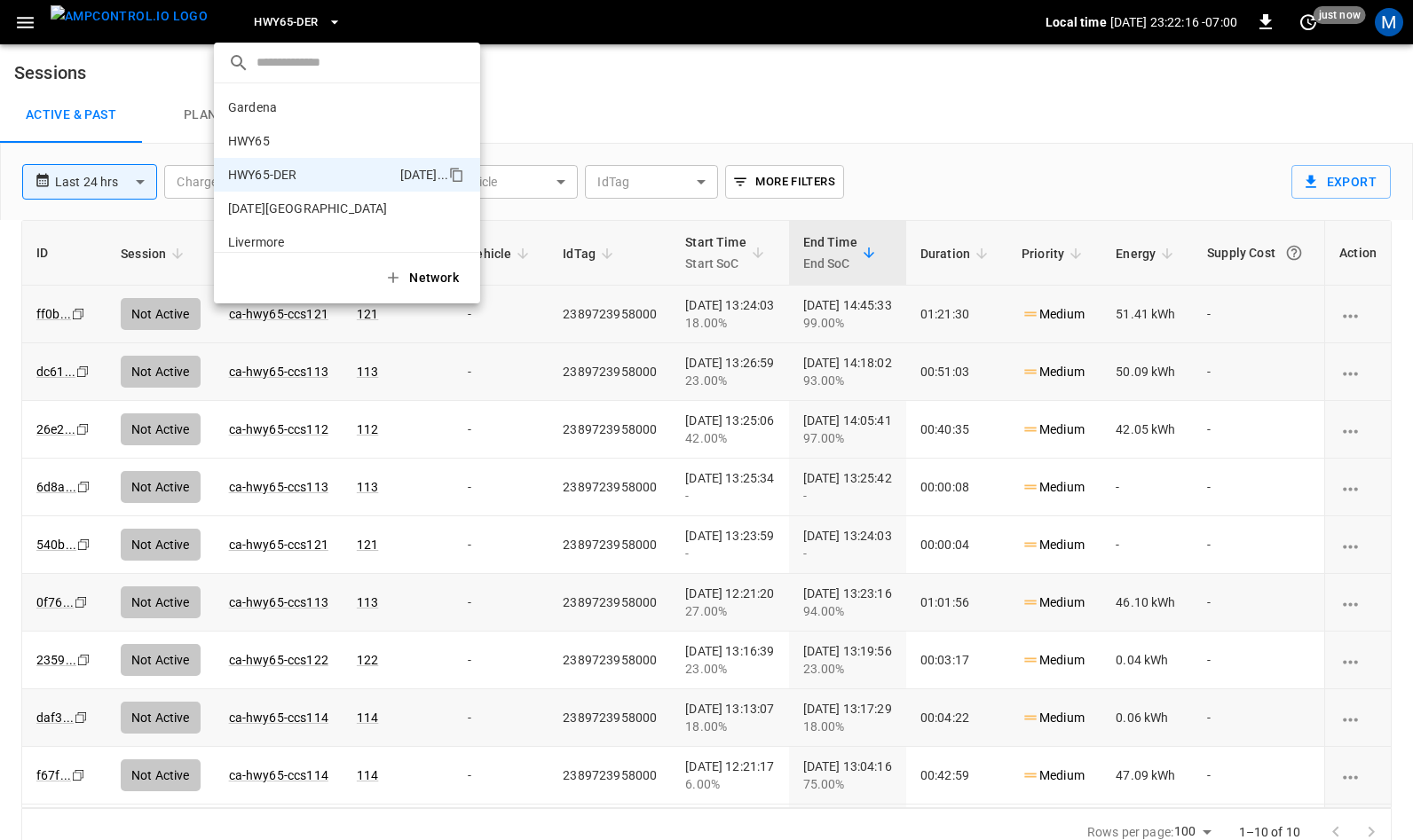
scroll to position [62, 0]
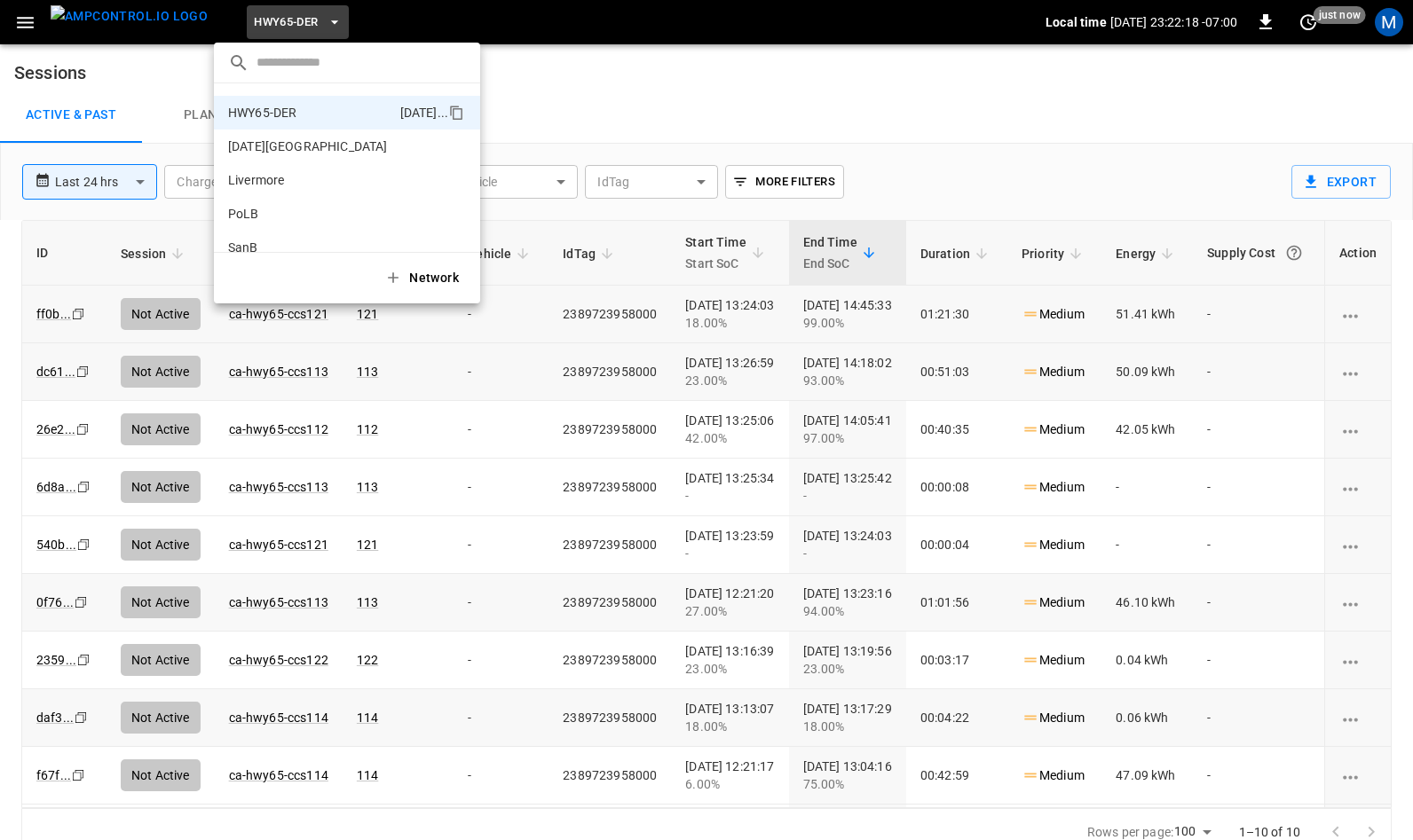
click at [602, 111] on div at bounding box center [706, 420] width 1413 height 840
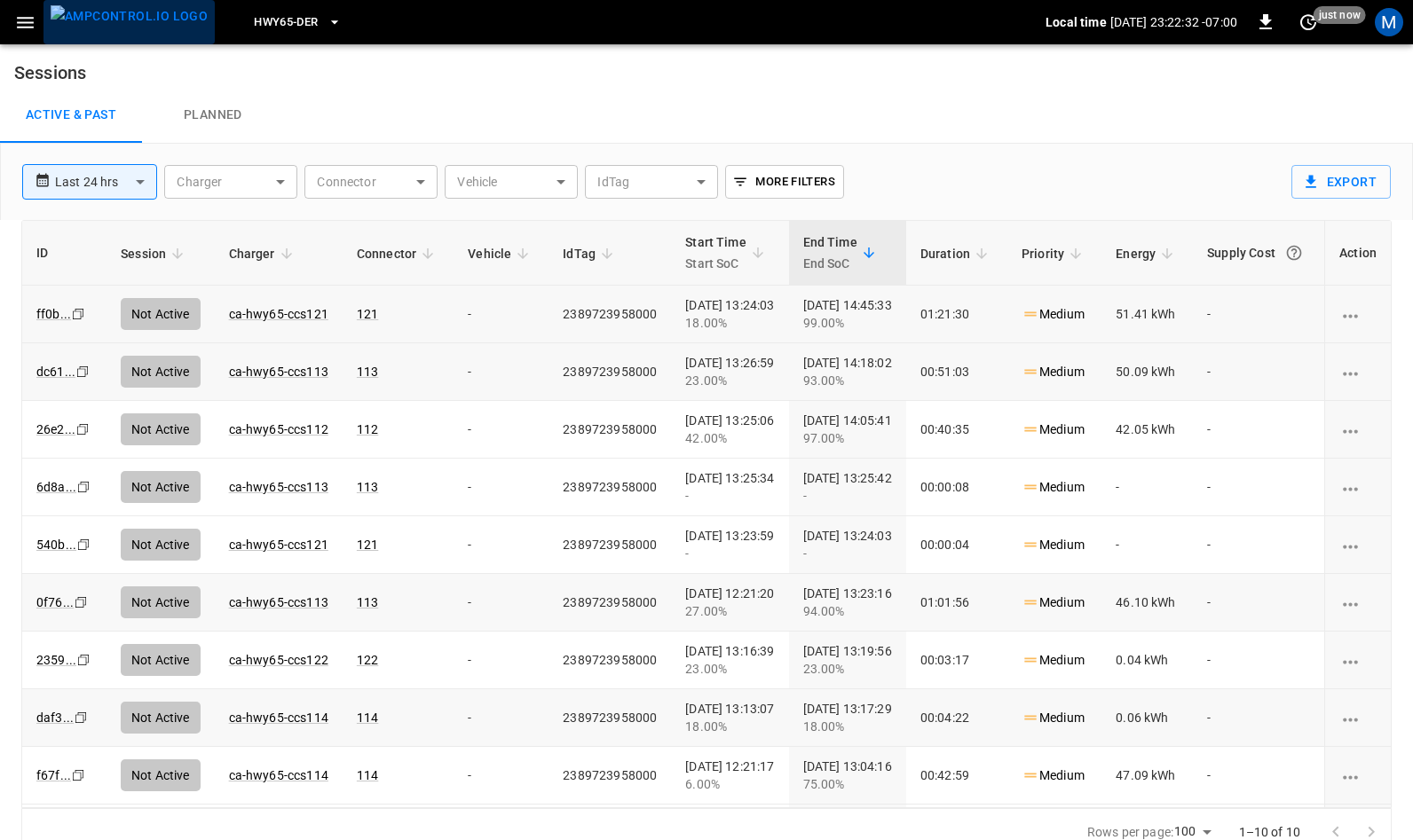
click at [139, 24] on img "menu" at bounding box center [129, 17] width 157 height 22
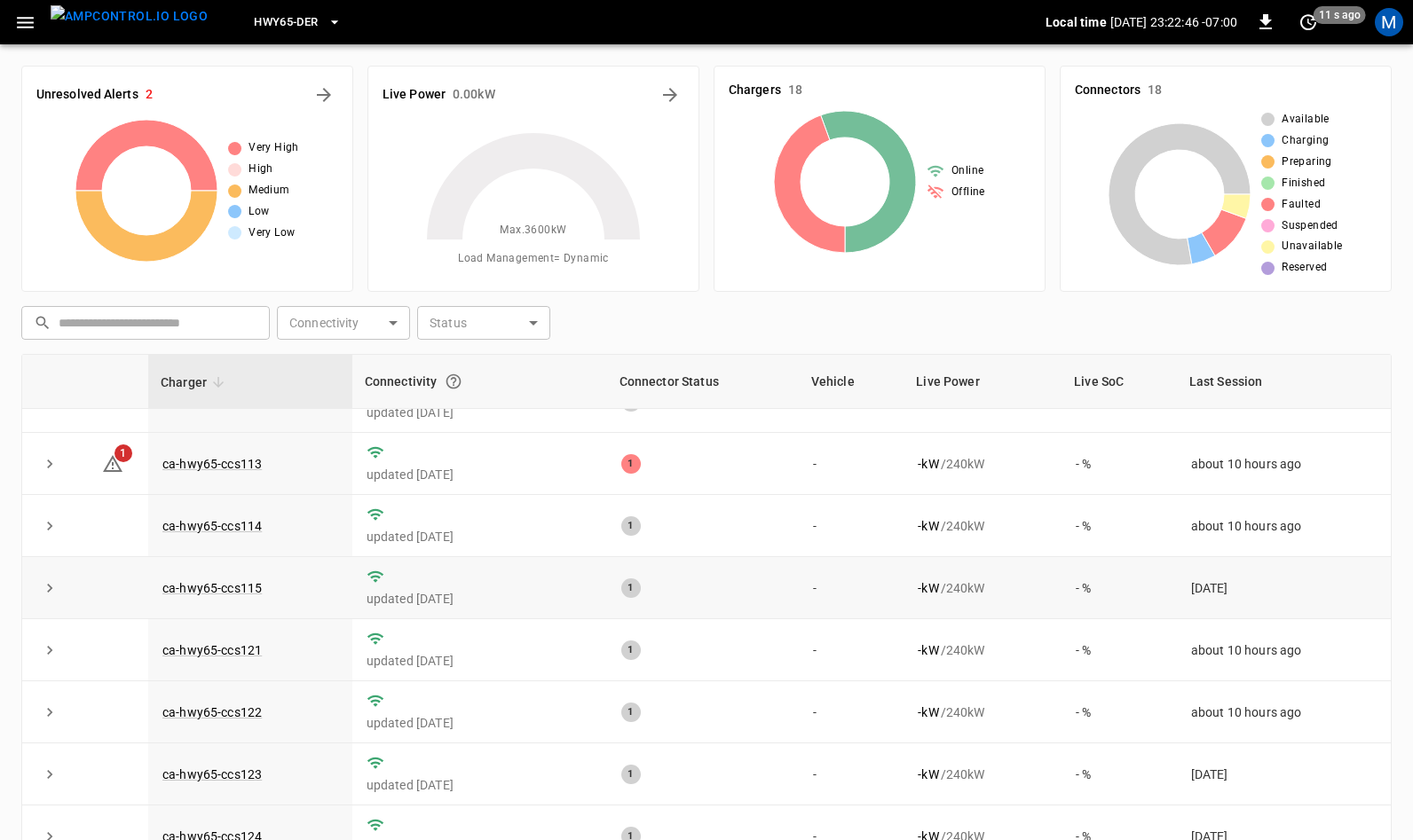
scroll to position [142, 0]
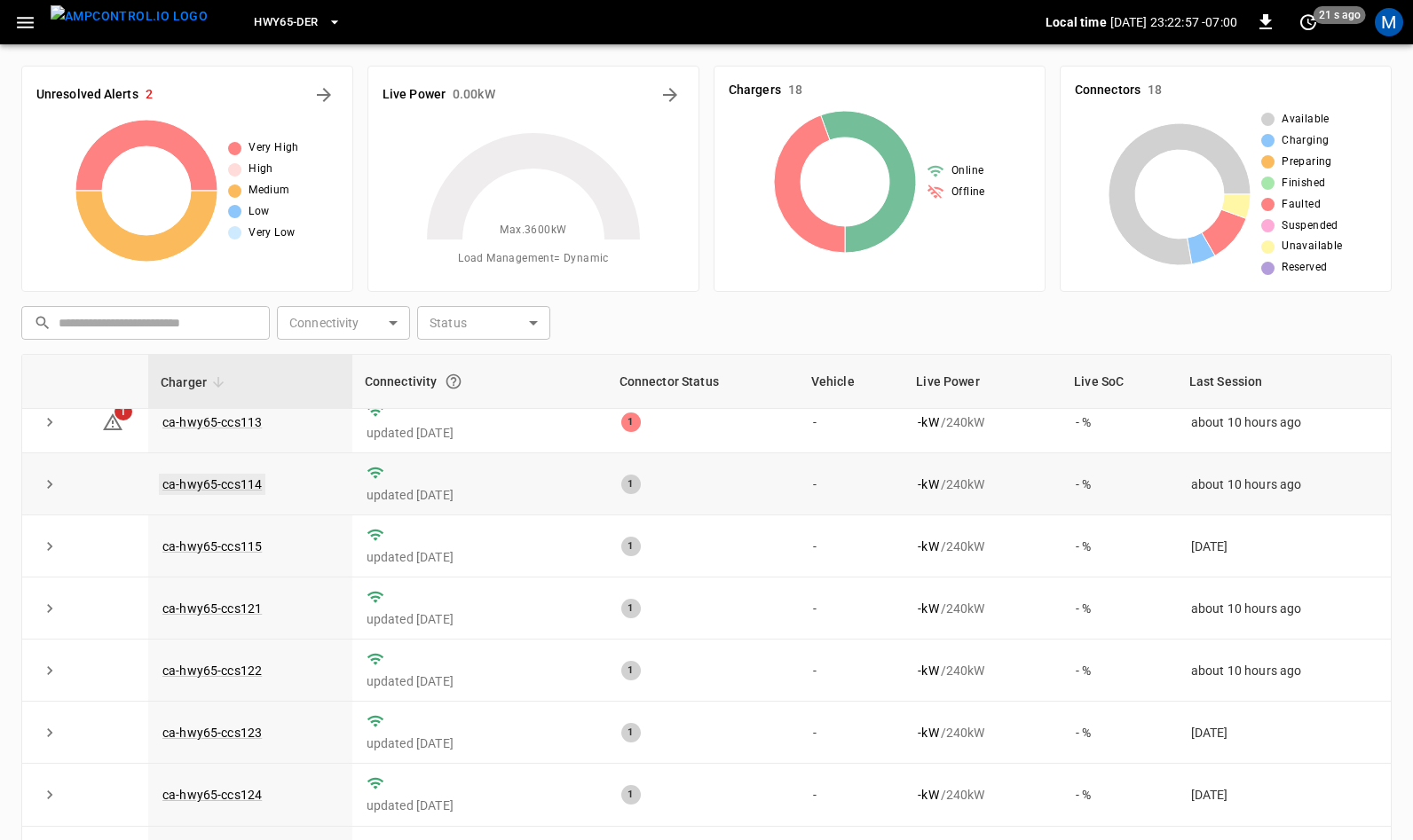
click at [204, 484] on link "ca-hwy65-ccs114" at bounding box center [212, 484] width 107 height 21
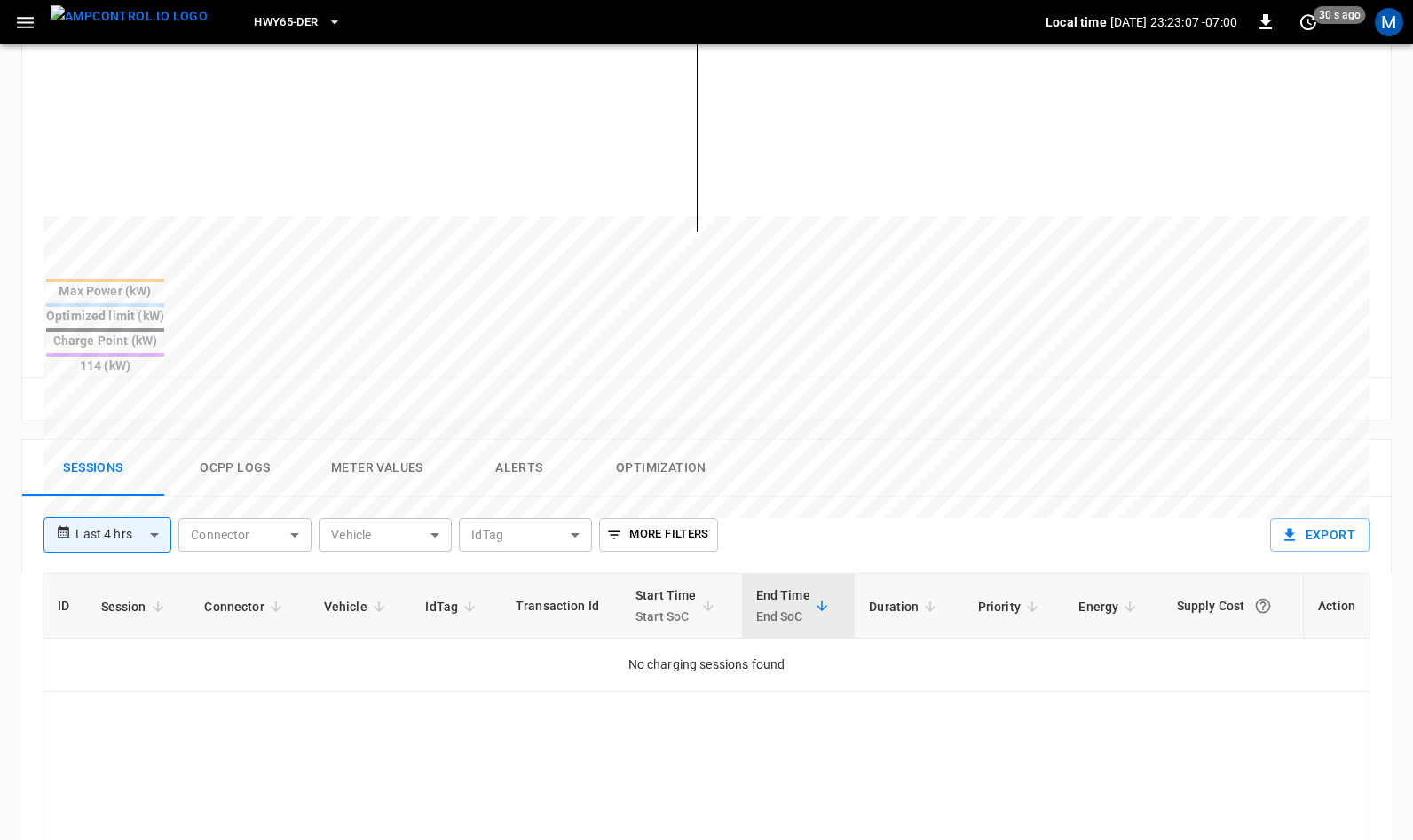
scroll to position [563, 0]
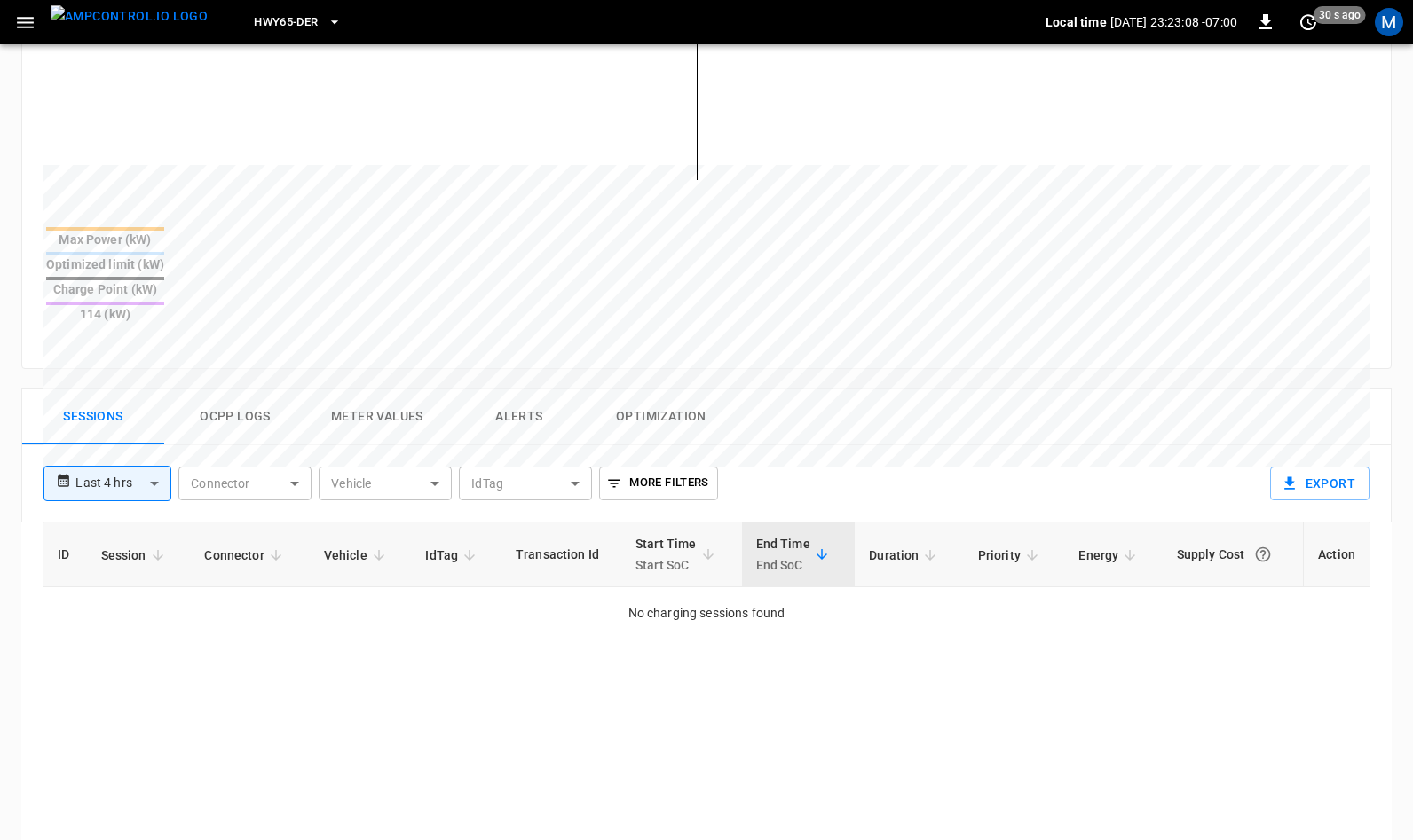
click at [149, 427] on body "**********" at bounding box center [706, 308] width 1413 height 1742
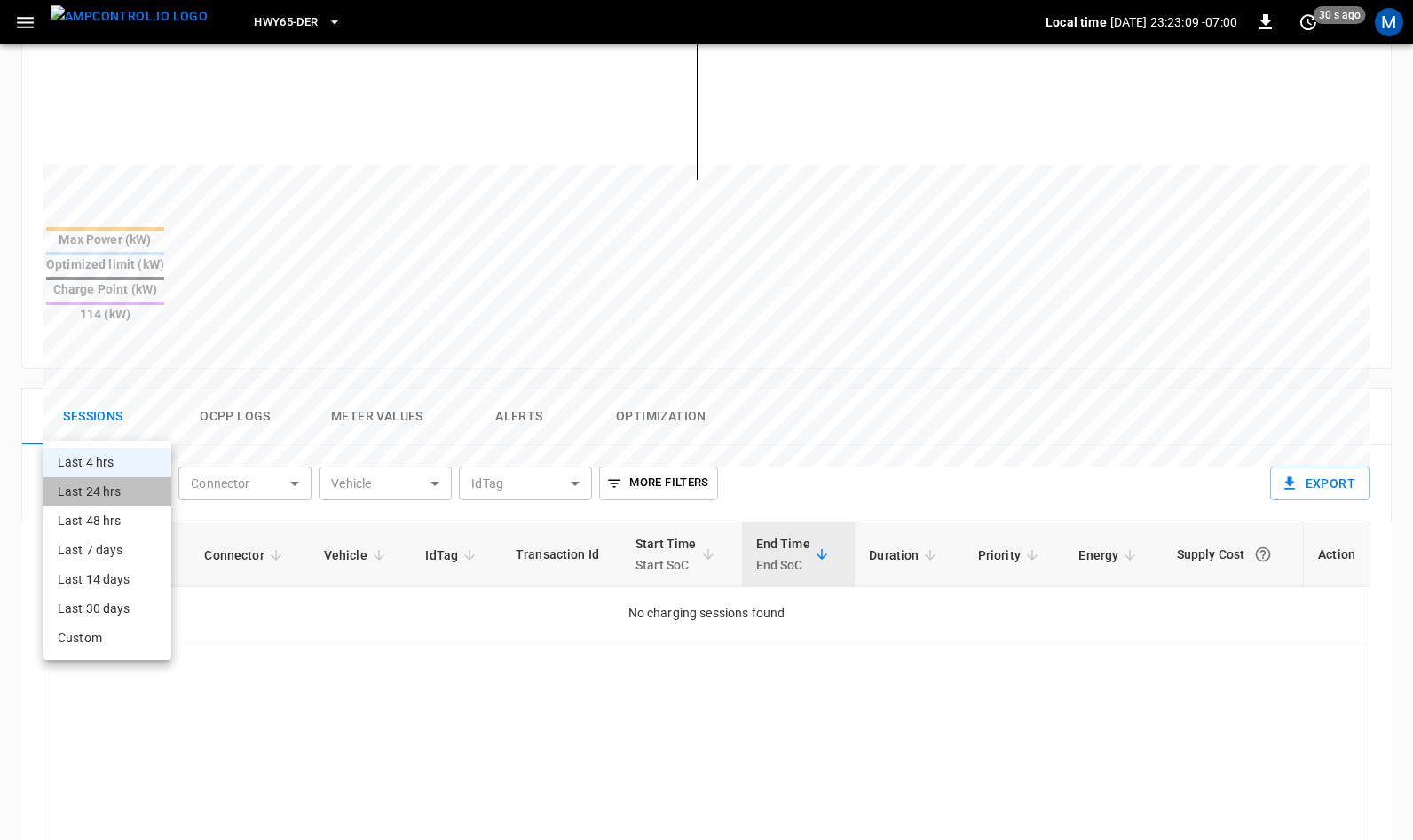
drag, startPoint x: 124, startPoint y: 490, endPoint x: 325, endPoint y: 493, distance: 201.0
click at [124, 490] on li "Last 24 hrs" at bounding box center [107, 492] width 128 height 29
type input "**********"
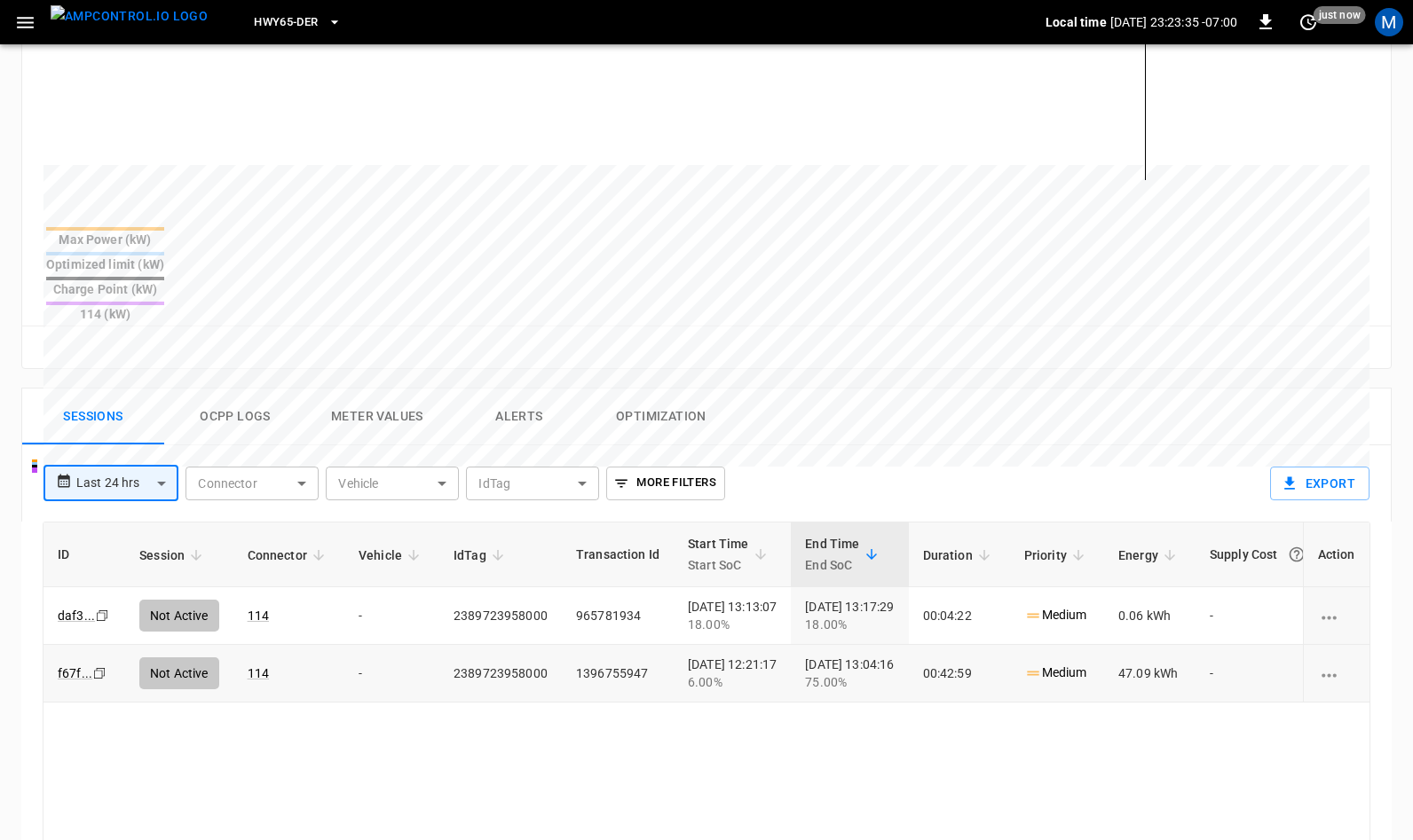
click at [96, 611] on icon "Copy" at bounding box center [101, 615] width 14 height 14
click at [101, 609] on icon "Copy" at bounding box center [101, 615] width 14 height 14
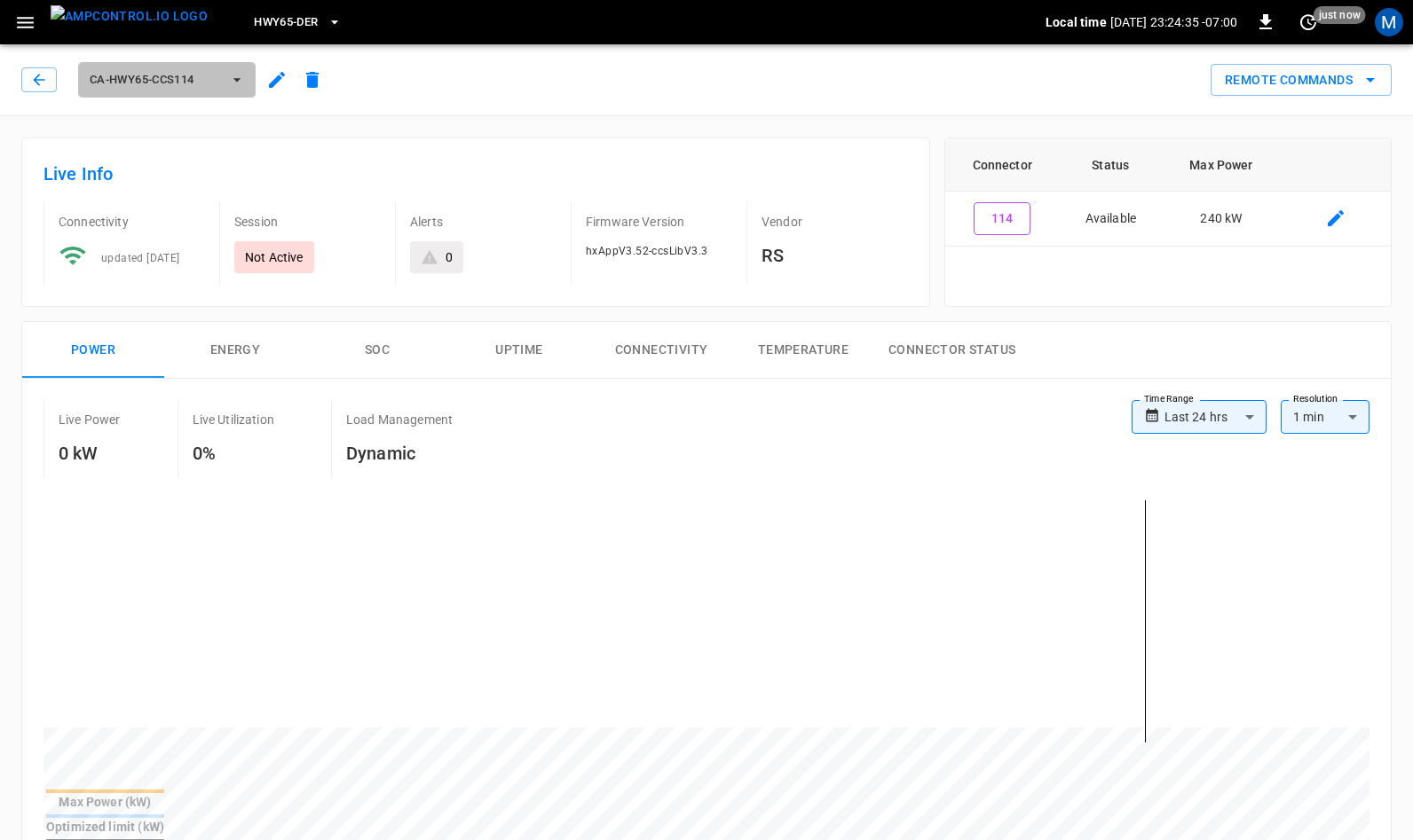
click at [214, 79] on span "ca-hwy65-ccs114" at bounding box center [155, 80] width 131 height 20
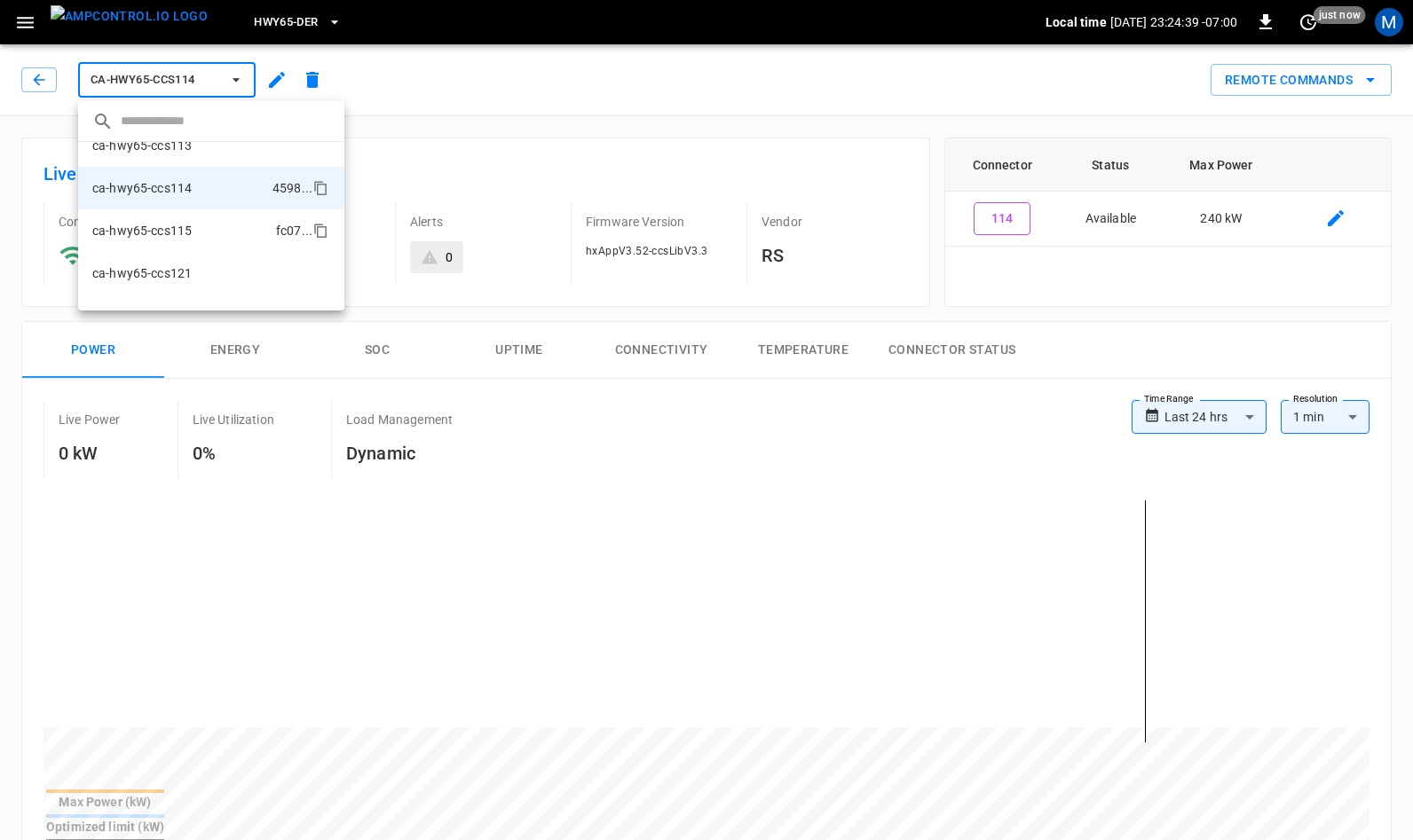
scroll to position [109, 0]
click at [164, 229] on p "ca-hwy65-ccs115" at bounding box center [142, 224] width 99 height 17
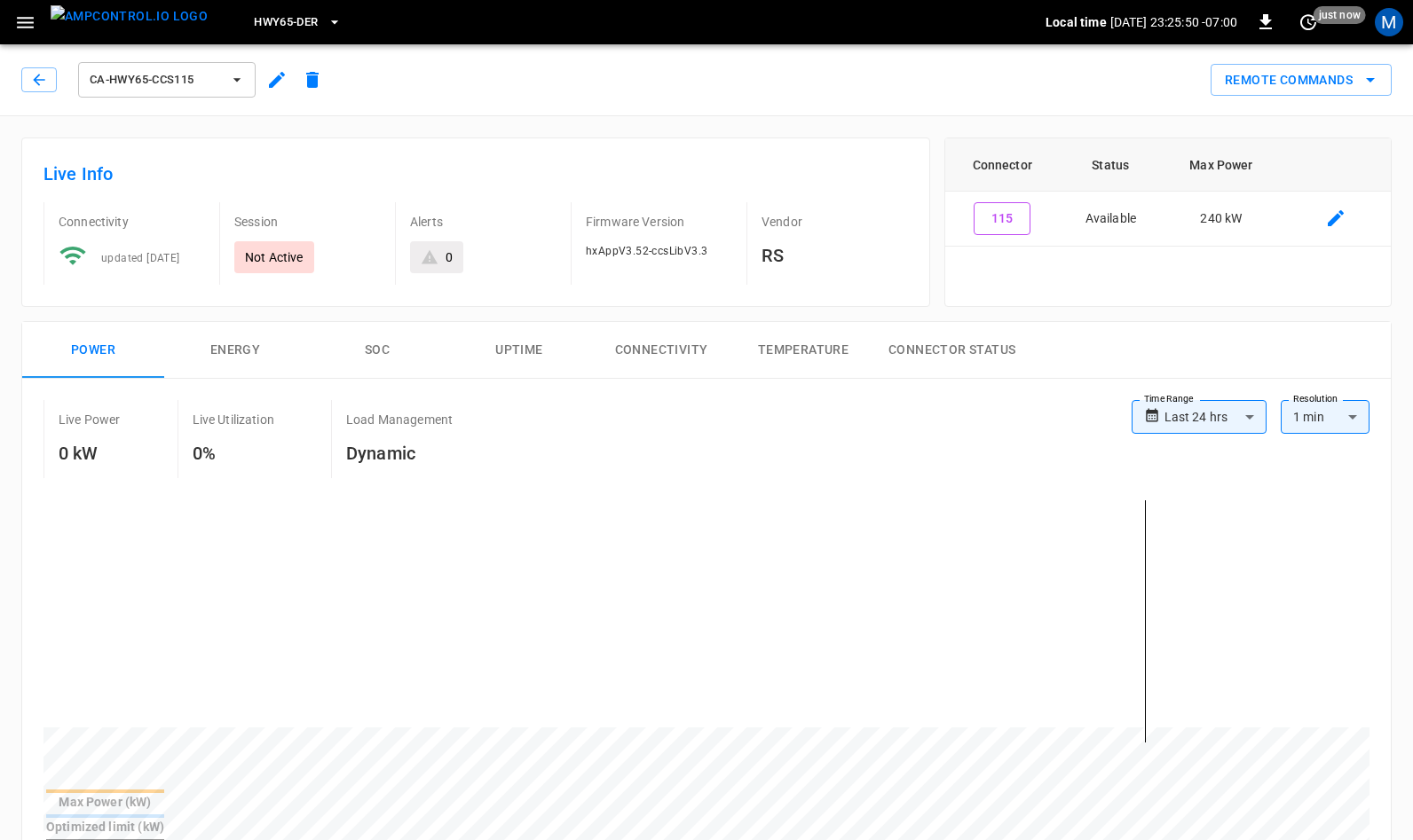
click at [214, 75] on span "ca-hwy65-ccs115" at bounding box center [155, 80] width 131 height 20
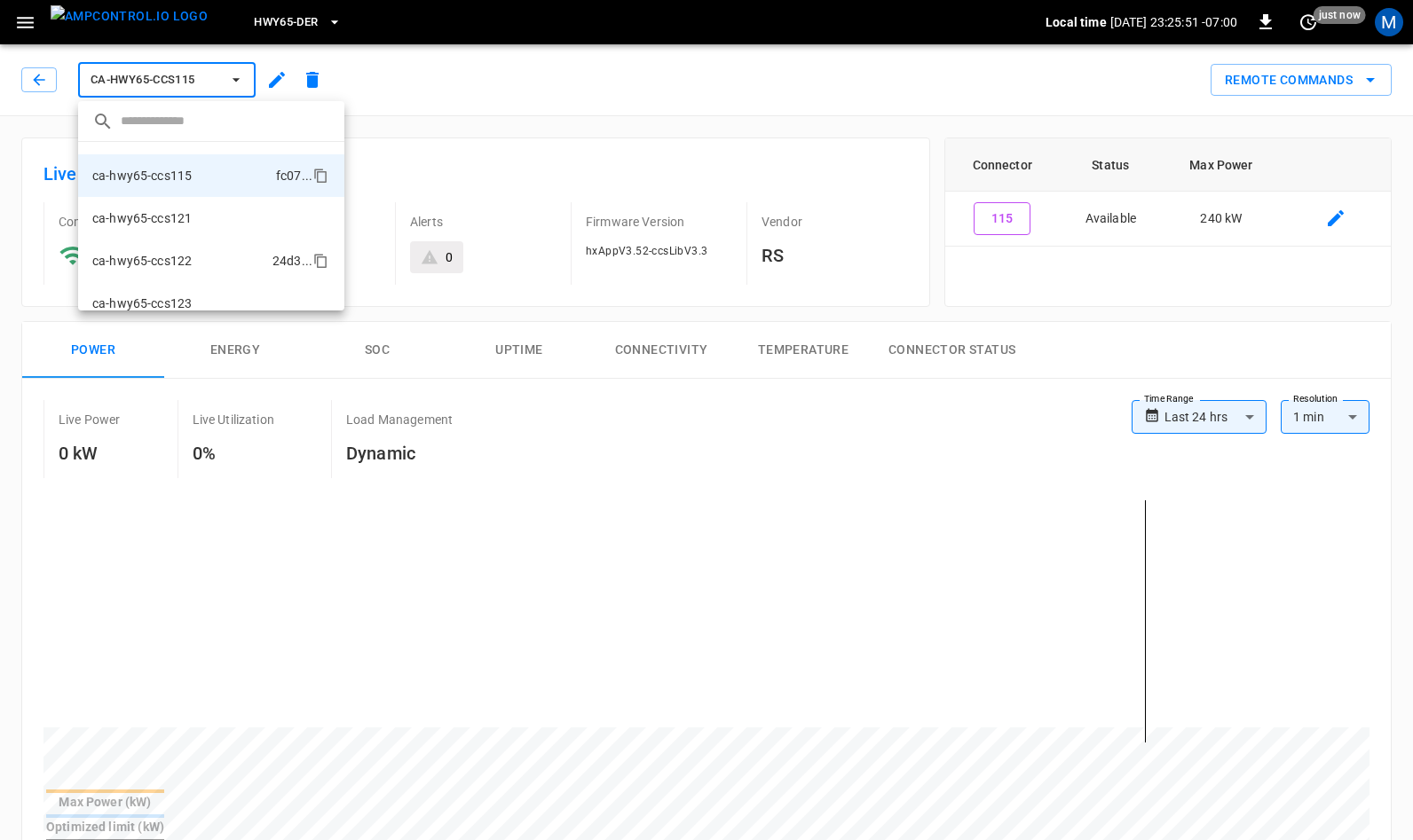
scroll to position [83, 0]
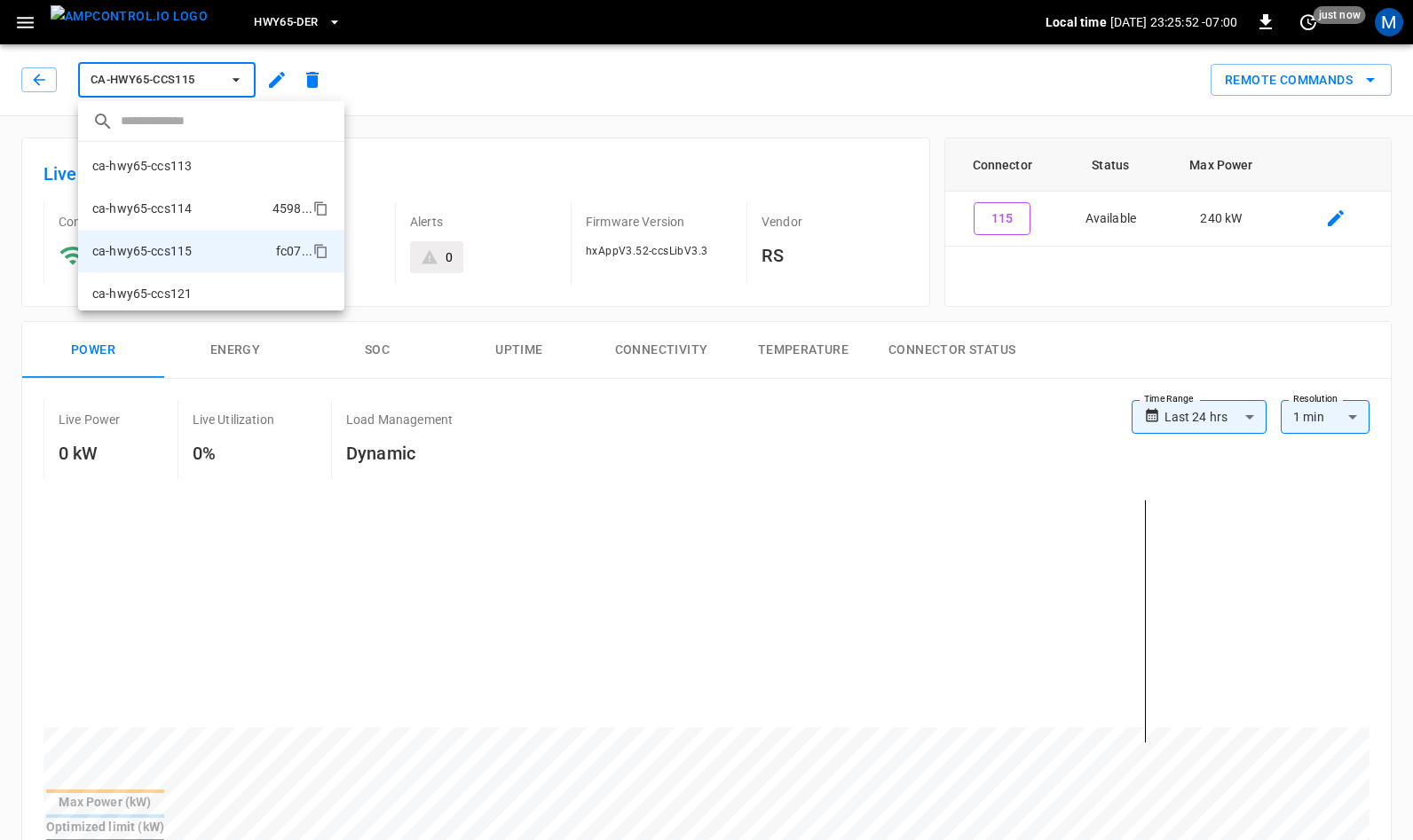
click at [188, 212] on p "ca-hwy65-ccs114" at bounding box center [142, 208] width 99 height 17
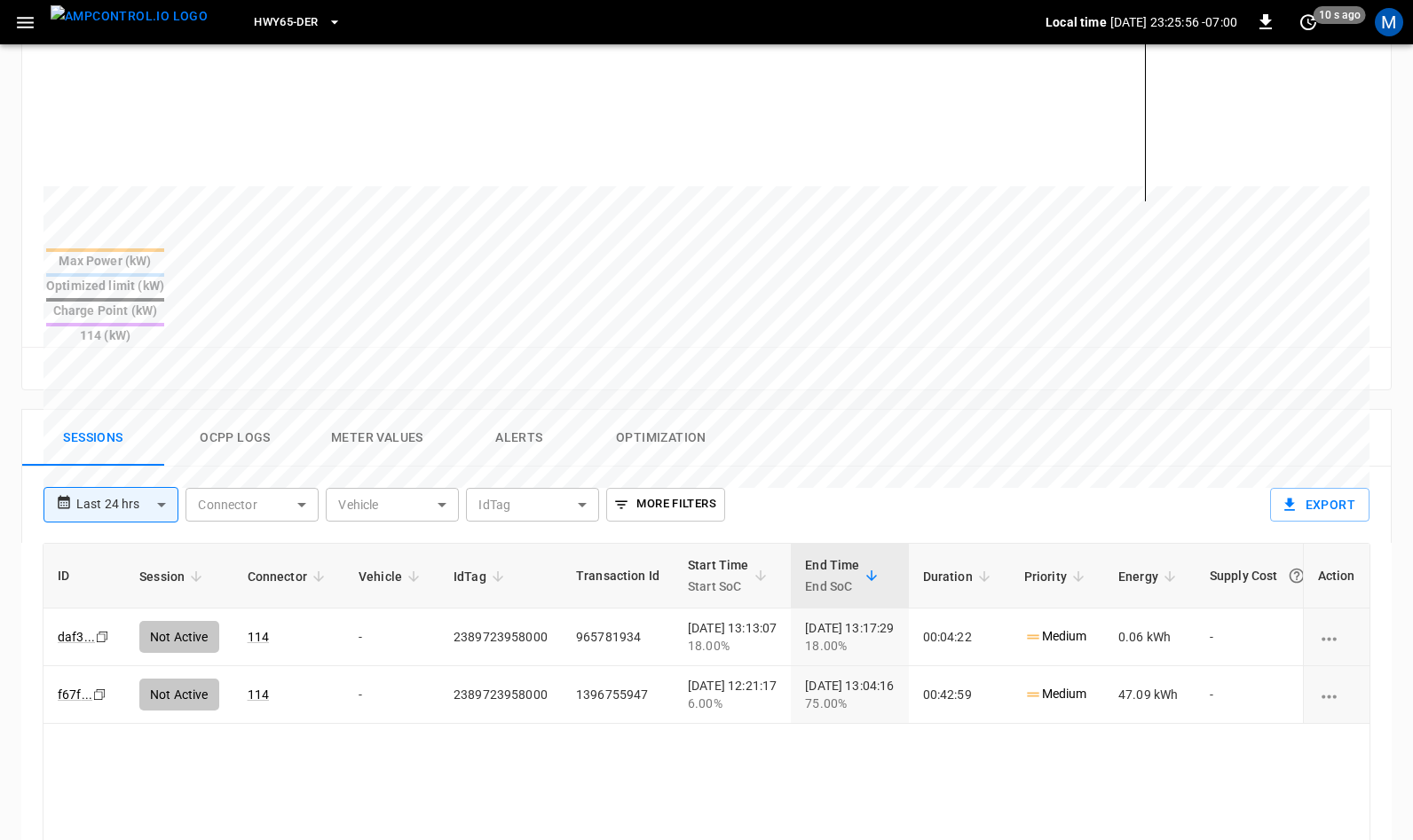
scroll to position [545, 0]
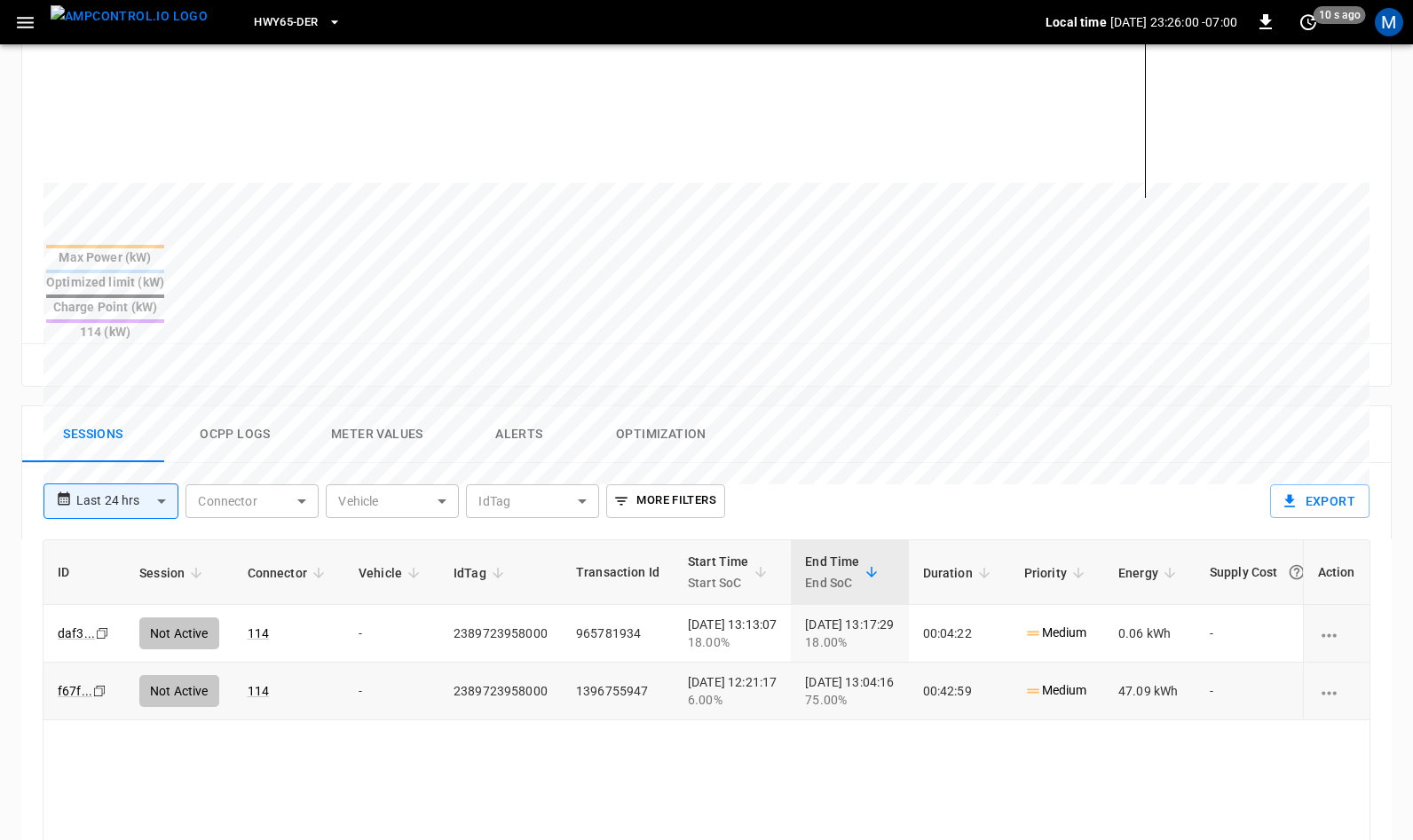
click at [95, 631] on icon "Copy" at bounding box center [101, 633] width 14 height 14
click at [95, 626] on icon "Copy" at bounding box center [101, 633] width 14 height 14
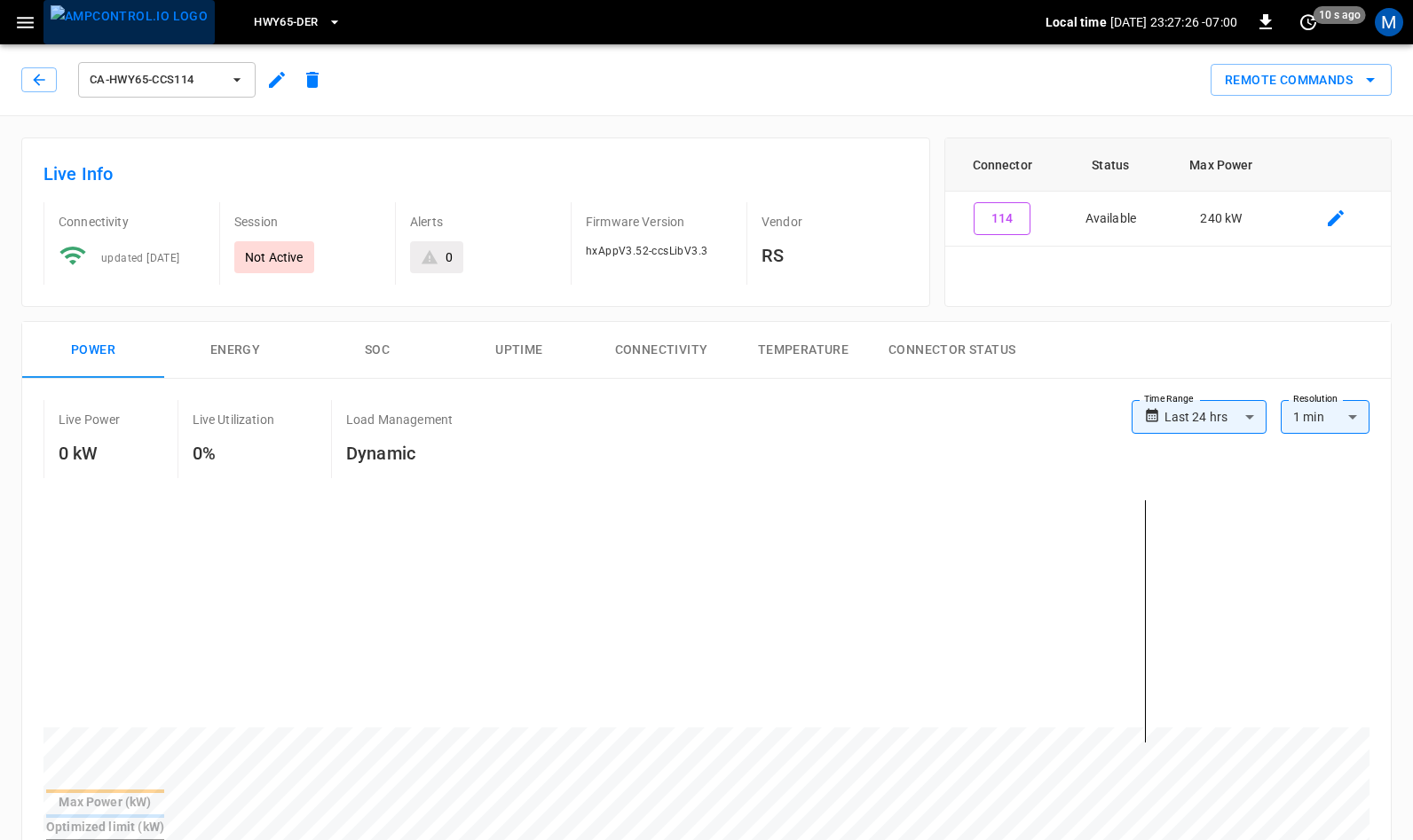
click at [132, 27] on img "menu" at bounding box center [129, 17] width 157 height 22
